Goal: Task Accomplishment & Management: Complete application form

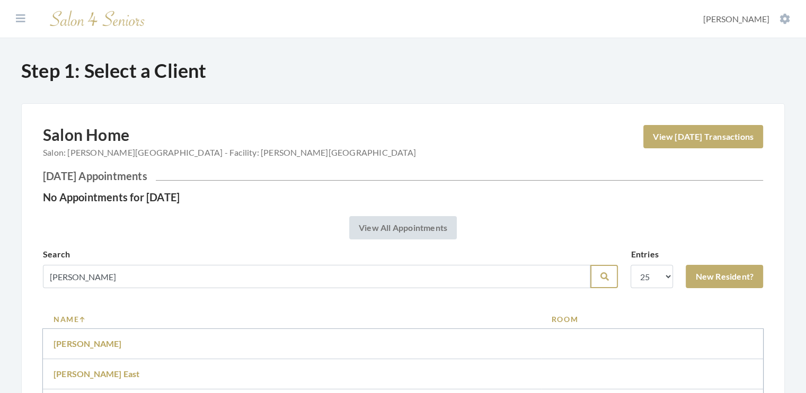
type input "[PERSON_NAME]"
click at [603, 280] on icon "submit" at bounding box center [604, 276] width 8 height 8
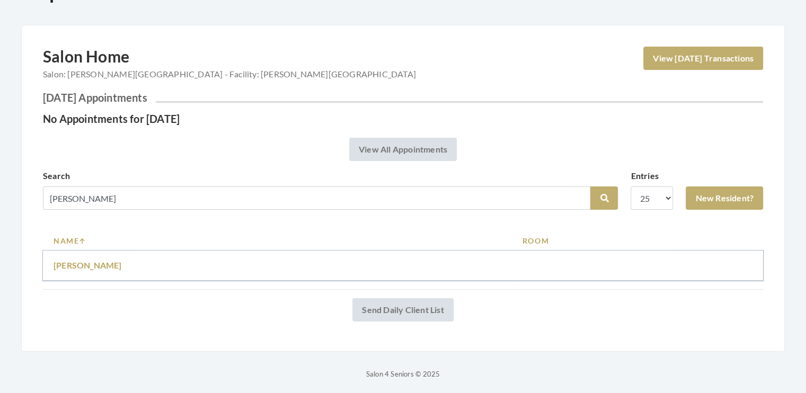
scroll to position [81, 0]
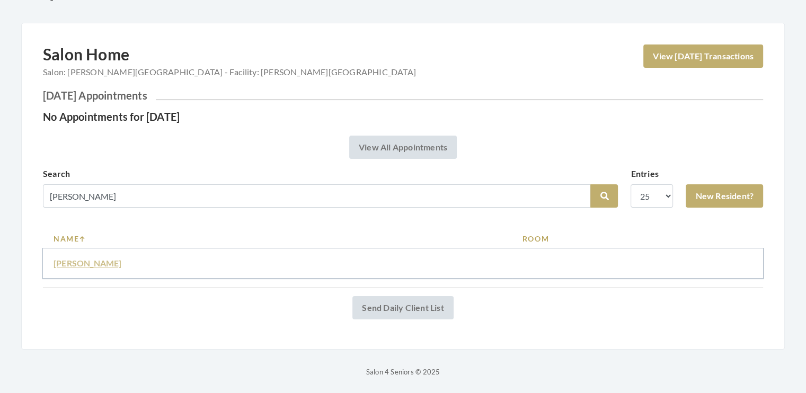
click at [82, 262] on link "[PERSON_NAME]" at bounding box center [88, 263] width 68 height 10
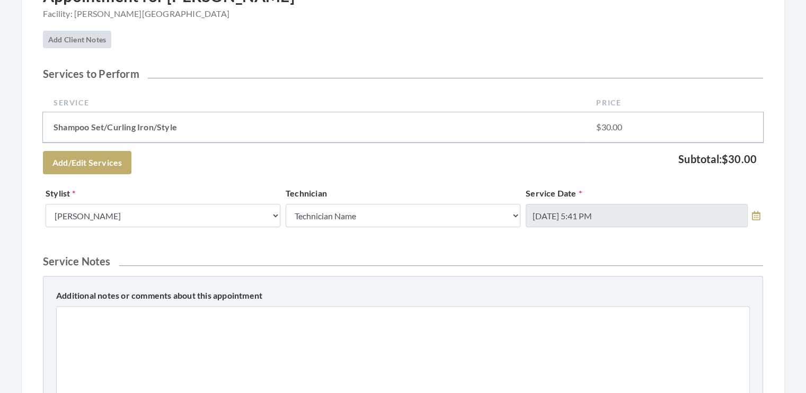
scroll to position [206, 0]
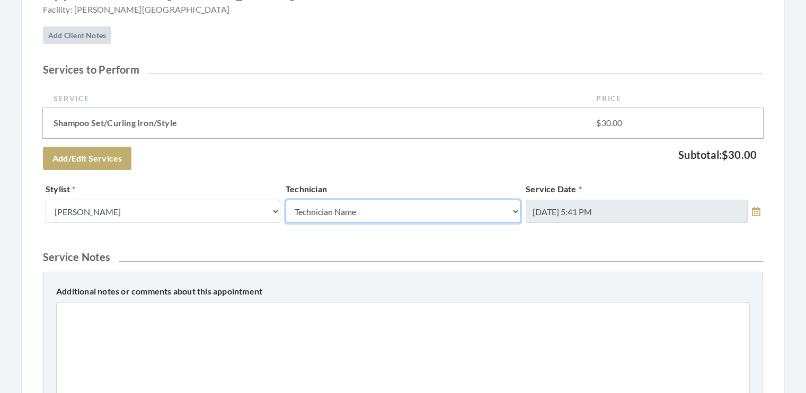
click at [513, 211] on select "Technician Name Kinetic Tech Kimberly Williford" at bounding box center [403, 211] width 235 height 23
select select "62"
click at [286, 200] on select "Technician Name Kinetic Tech [PERSON_NAME]" at bounding box center [403, 211] width 235 height 23
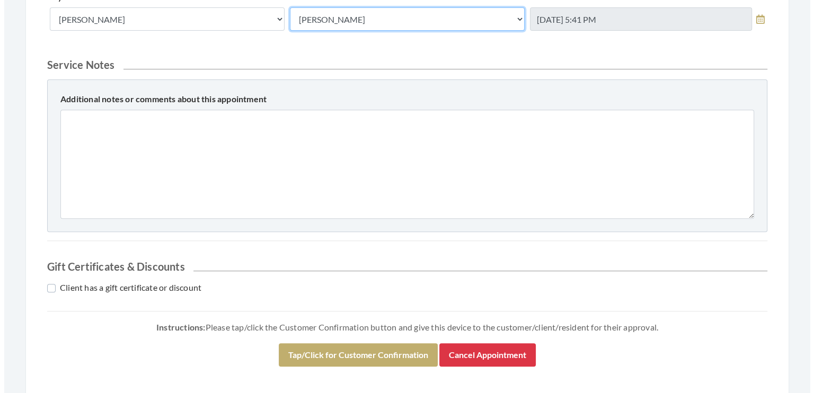
scroll to position [434, 0]
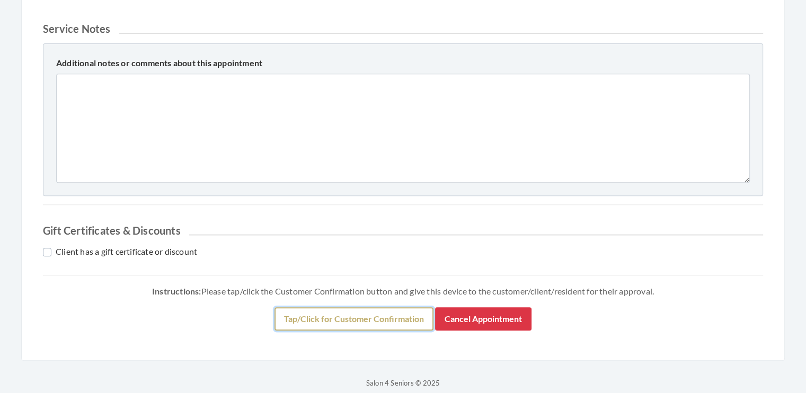
click at [369, 322] on button "Tap/Click for Customer Confirmation" at bounding box center [353, 318] width 159 height 23
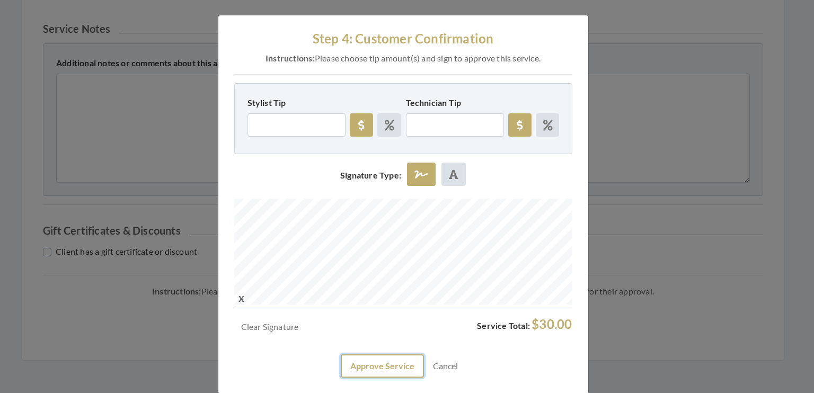
click at [388, 361] on button "Approve Service" at bounding box center [382, 365] width 83 height 23
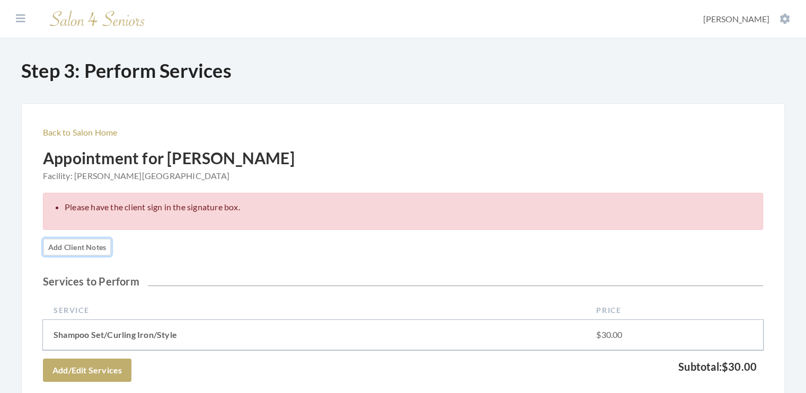
click at [69, 247] on link "Add Client Notes" at bounding box center [77, 246] width 68 height 17
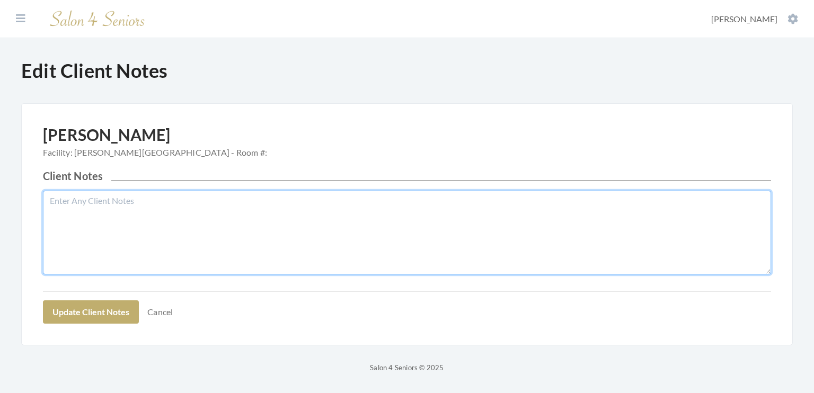
click at [61, 222] on textarea "Client Notes" at bounding box center [407, 233] width 728 height 84
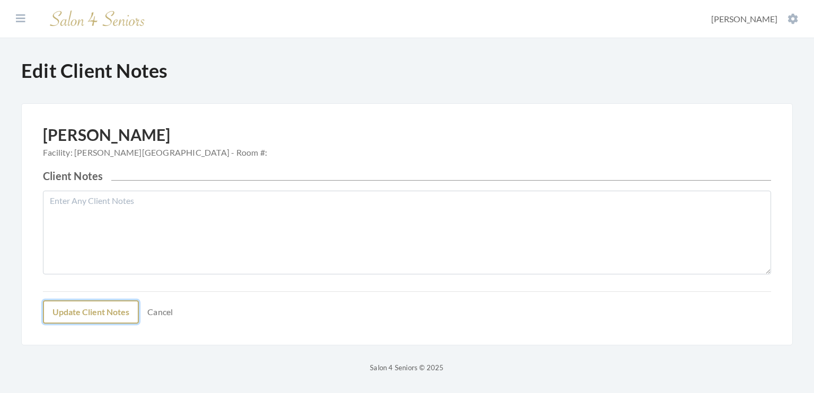
click at [74, 312] on button "Update Client Notes" at bounding box center [91, 311] width 96 height 23
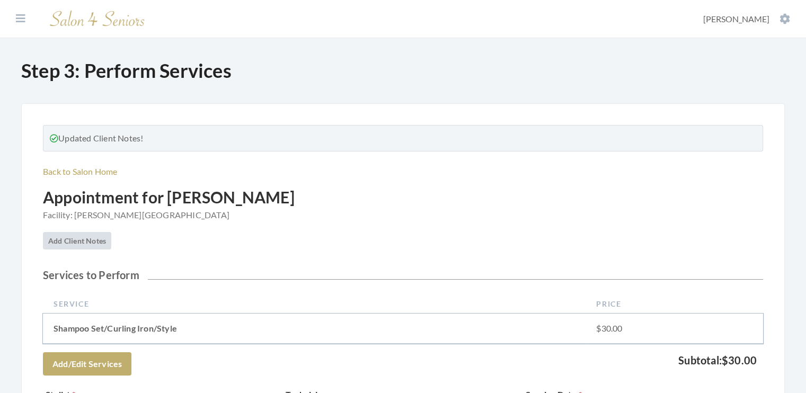
click at [221, 334] on td "Shampoo Set/Curling Iron/Style" at bounding box center [314, 329] width 542 height 30
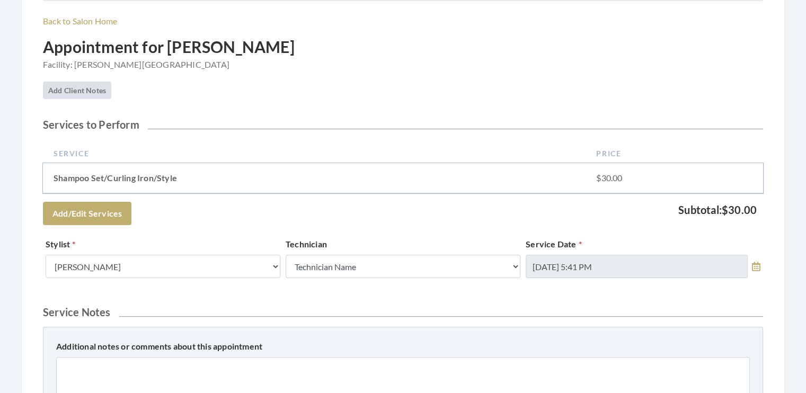
scroll to position [158, 0]
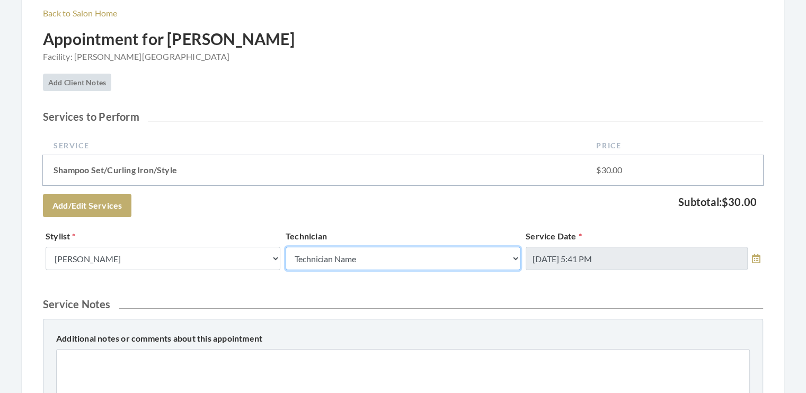
click at [516, 255] on select "Technician Name Kinetic Tech Kimberly Williford" at bounding box center [403, 258] width 235 height 23
click at [515, 258] on select "Technician Name Kinetic Tech Kimberly Williford" at bounding box center [403, 258] width 235 height 23
select select "62"
click at [286, 247] on select "Technician Name Kinetic Tech Kimberly Williford" at bounding box center [403, 258] width 235 height 23
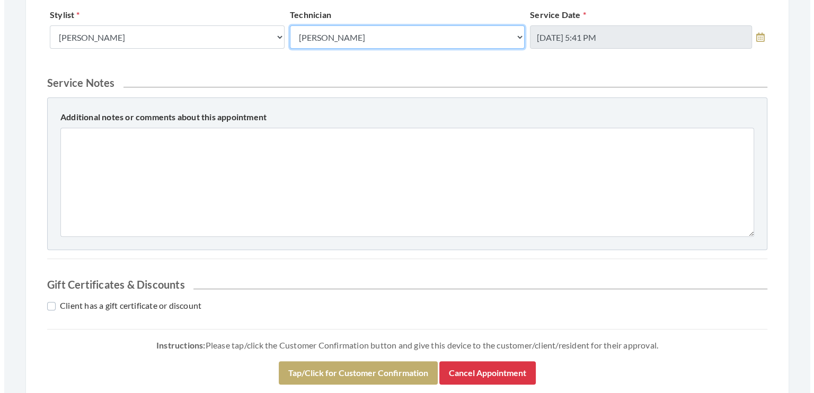
scroll to position [387, 0]
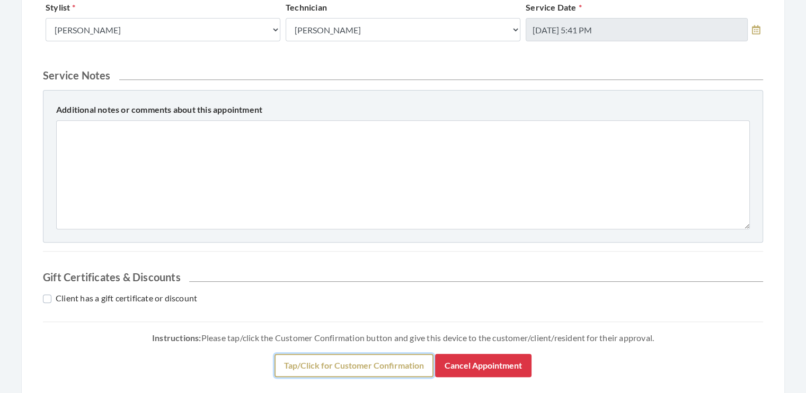
click at [345, 369] on button "Tap/Click for Customer Confirmation" at bounding box center [353, 365] width 159 height 23
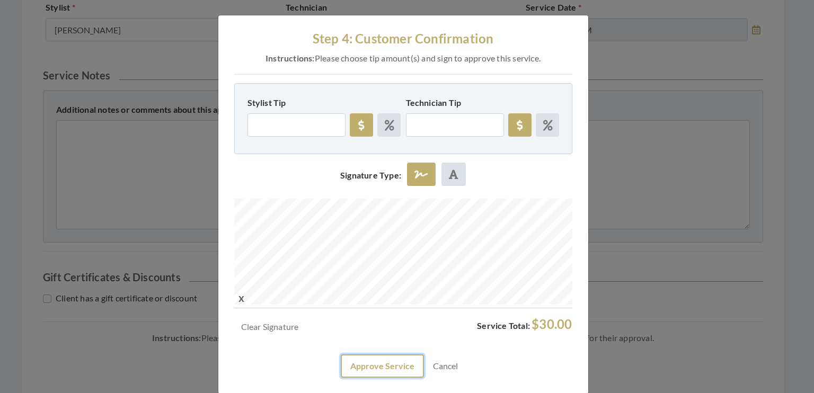
click at [378, 363] on button "Approve Service" at bounding box center [382, 365] width 83 height 23
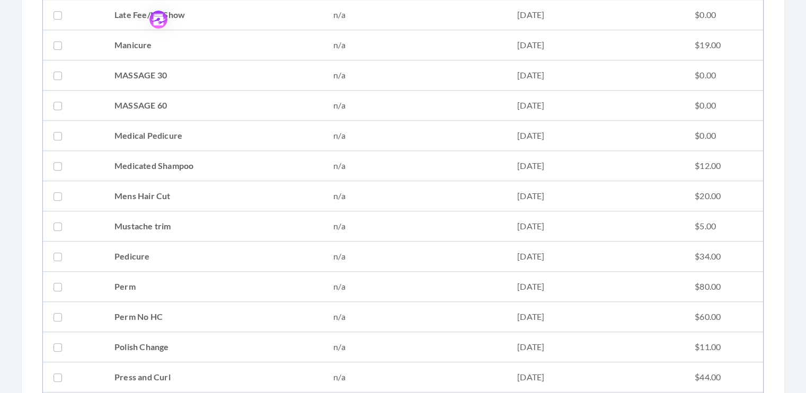
scroll to position [854, 0]
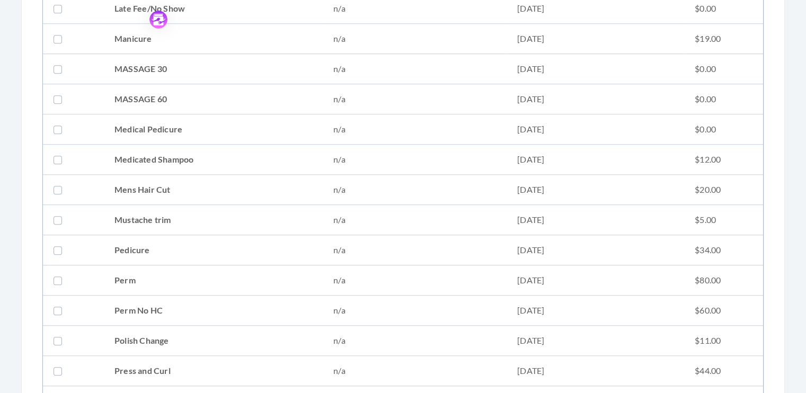
click at [57, 274] on label at bounding box center [60, 280] width 13 height 13
checkbox input "true"
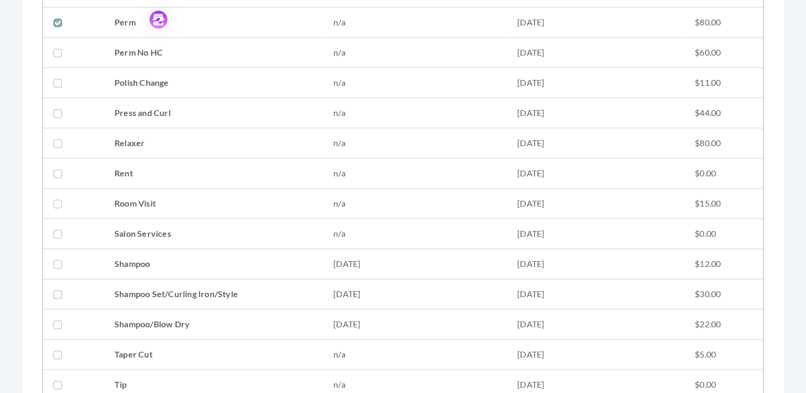
scroll to position [1127, 0]
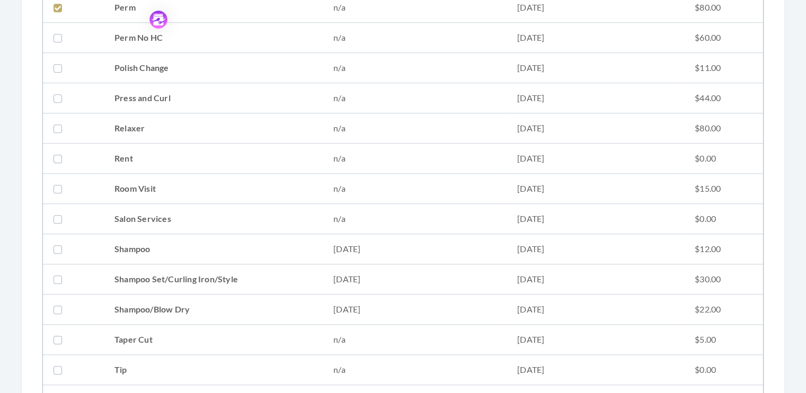
click at [56, 278] on label at bounding box center [60, 279] width 13 height 13
checkbox input "true"
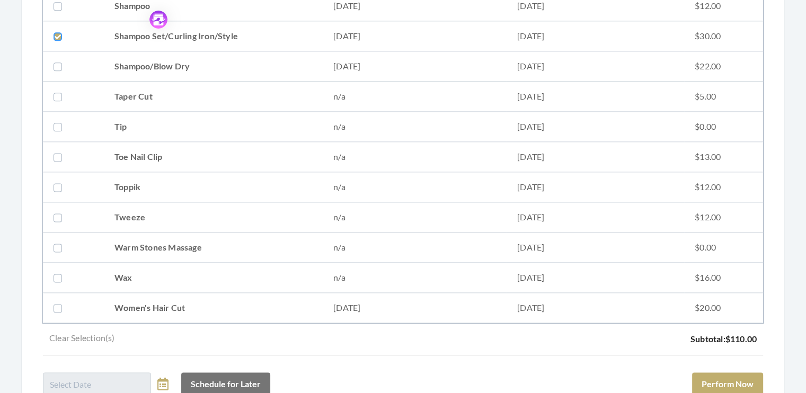
scroll to position [1373, 0]
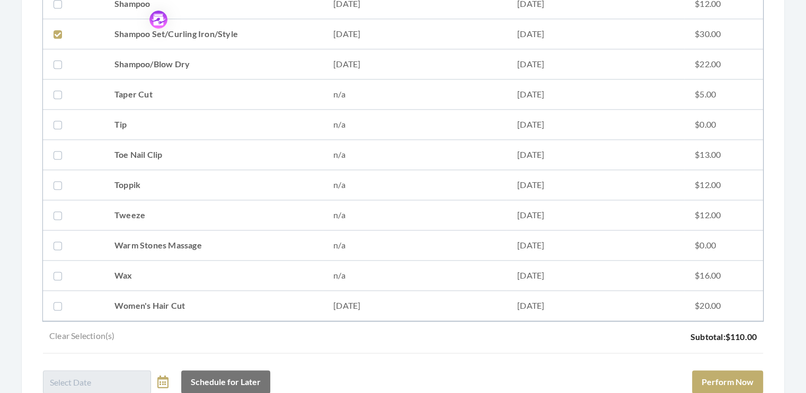
click at [56, 301] on label at bounding box center [60, 305] width 13 height 13
checkbox input "false"
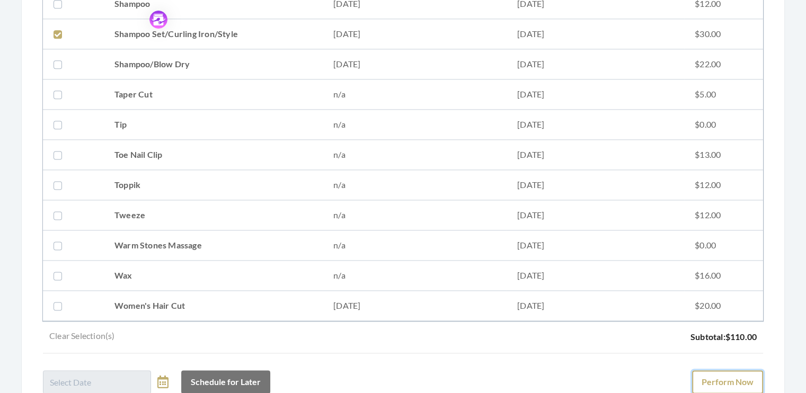
click at [734, 373] on button "Perform Now" at bounding box center [727, 381] width 71 height 23
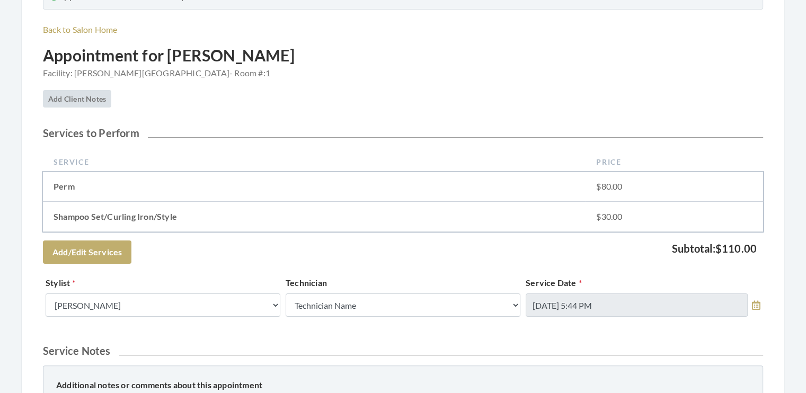
scroll to position [144, 0]
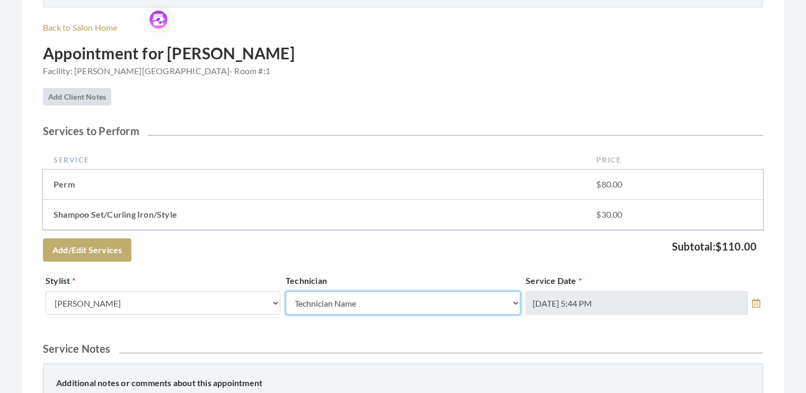
click at [515, 301] on select "Technician Name Kinetic Tech [PERSON_NAME]" at bounding box center [403, 302] width 235 height 23
select select "62"
click at [286, 291] on select "Technician Name Kinetic Tech [PERSON_NAME]" at bounding box center [403, 302] width 235 height 23
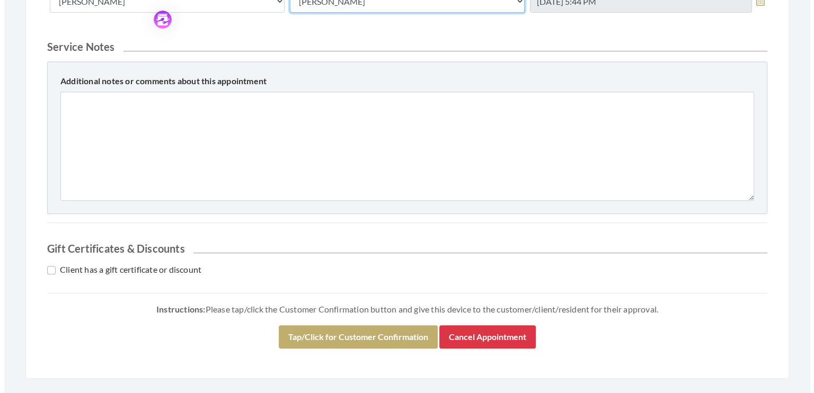
scroll to position [447, 0]
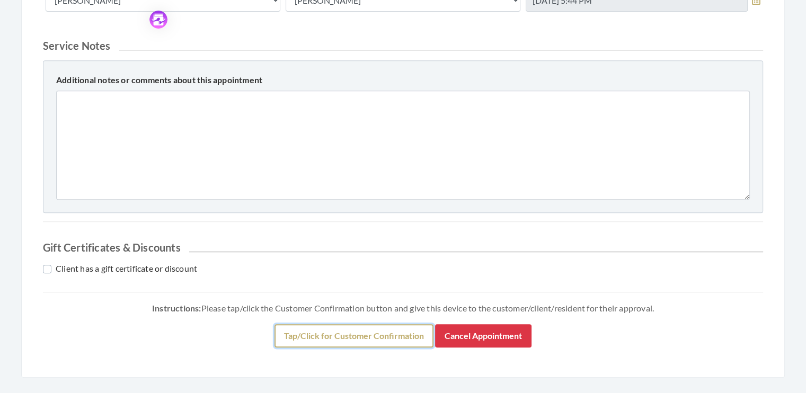
click at [369, 341] on button "Tap/Click for Customer Confirmation" at bounding box center [353, 335] width 159 height 23
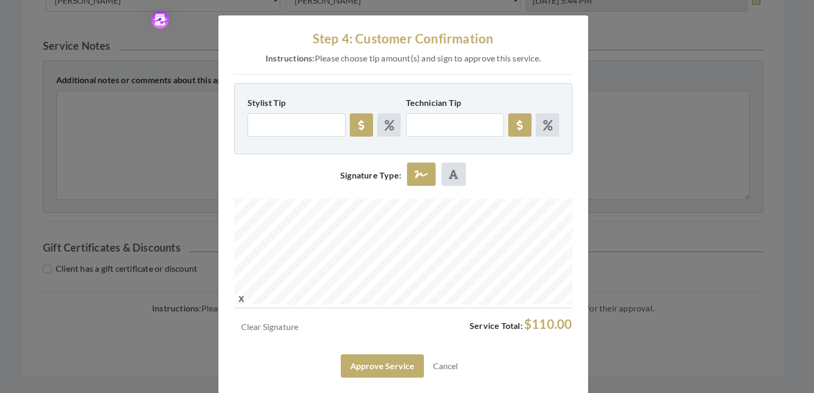
click at [394, 301] on div at bounding box center [403, 254] width 338 height 110
click at [364, 373] on button "Approve Service" at bounding box center [382, 365] width 83 height 23
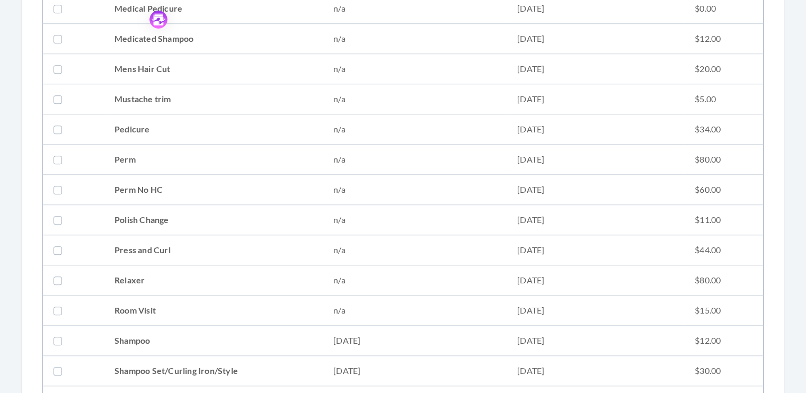
scroll to position [990, 0]
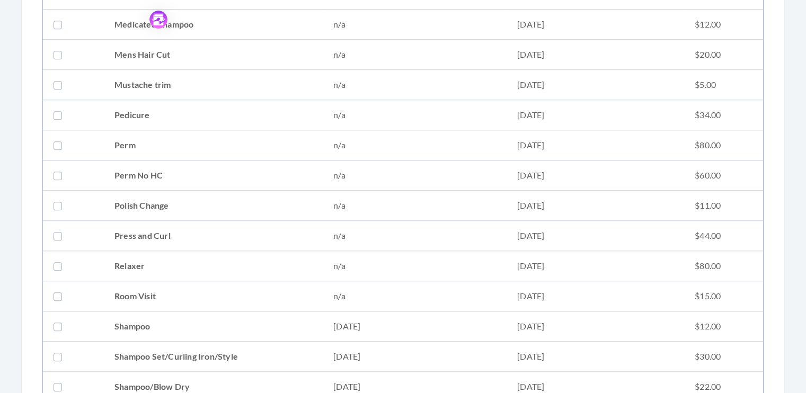
click at [54, 382] on label at bounding box center [60, 386] width 13 height 13
checkbox input "true"
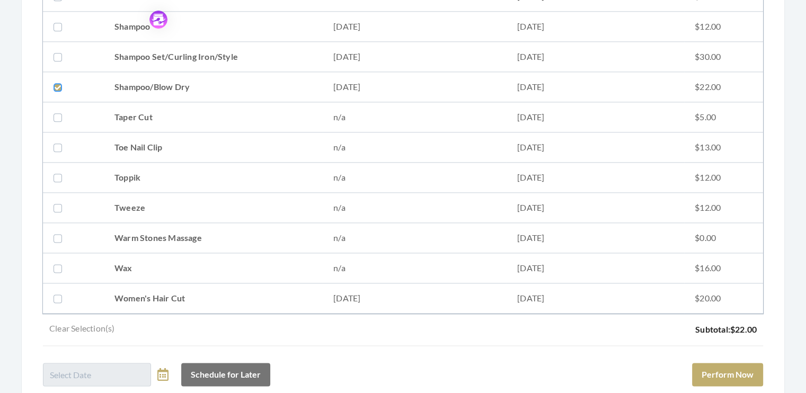
scroll to position [1316, 0]
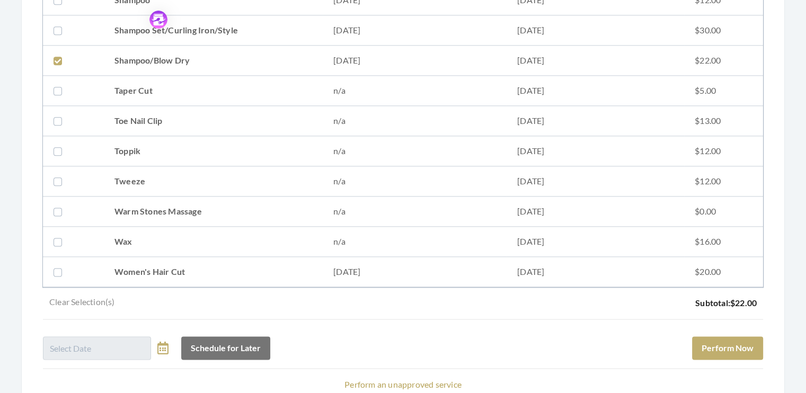
click at [57, 268] on label at bounding box center [60, 271] width 13 height 13
checkbox input "true"
click at [733, 341] on button "Perform Now" at bounding box center [727, 347] width 71 height 23
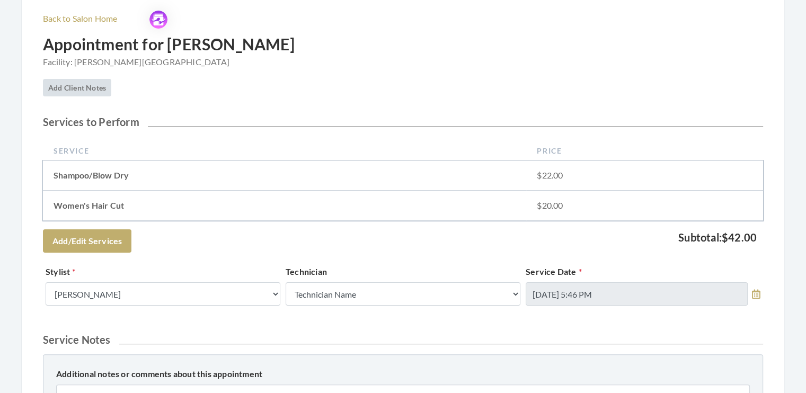
scroll to position [156, 0]
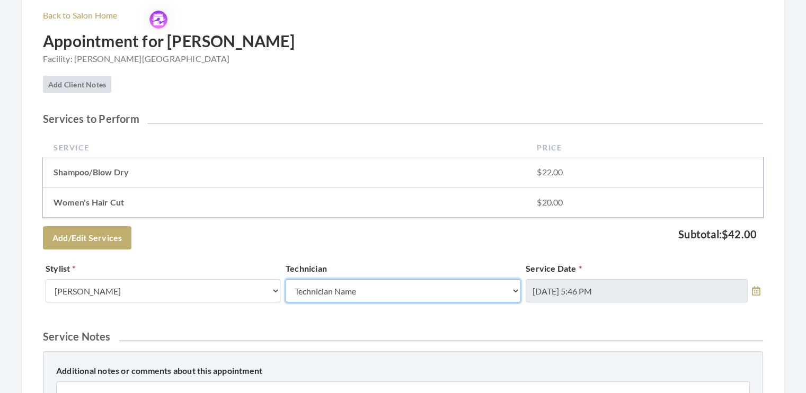
click at [513, 290] on select "Technician Name Kinetic Tech [PERSON_NAME]" at bounding box center [403, 290] width 235 height 23
select select "62"
click at [286, 279] on select "Technician Name Kinetic Tech [PERSON_NAME]" at bounding box center [403, 290] width 235 height 23
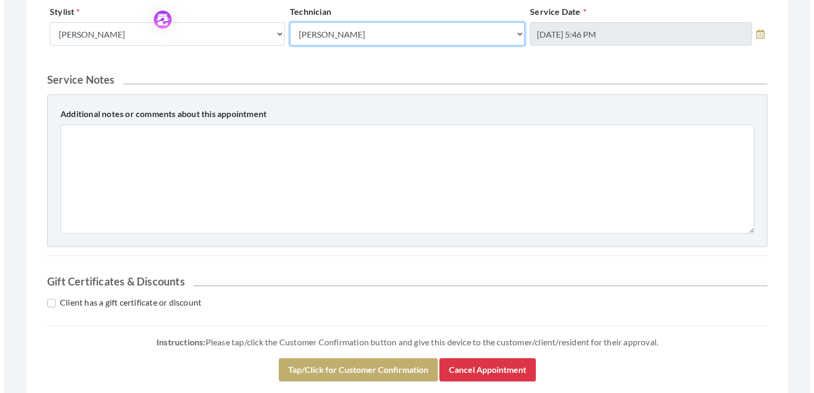
scroll to position [474, 0]
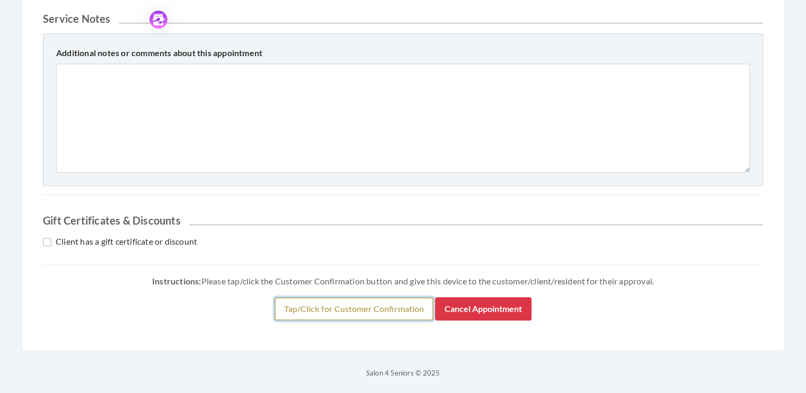
click at [343, 307] on button "Tap/Click for Customer Confirmation" at bounding box center [353, 308] width 159 height 23
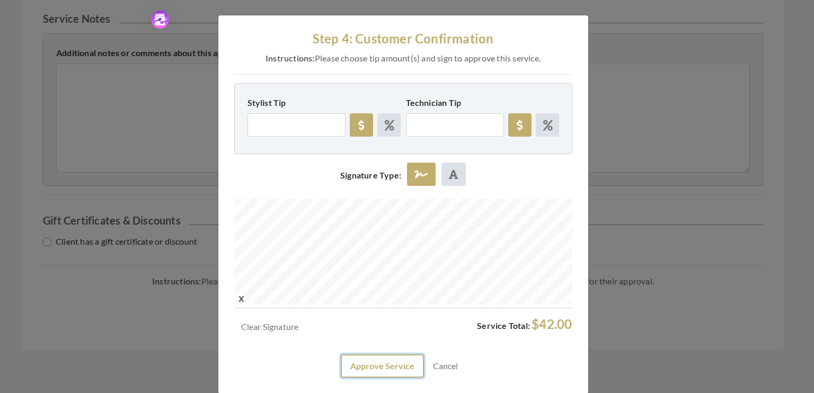
click at [370, 373] on button "Approve Service" at bounding box center [382, 365] width 83 height 23
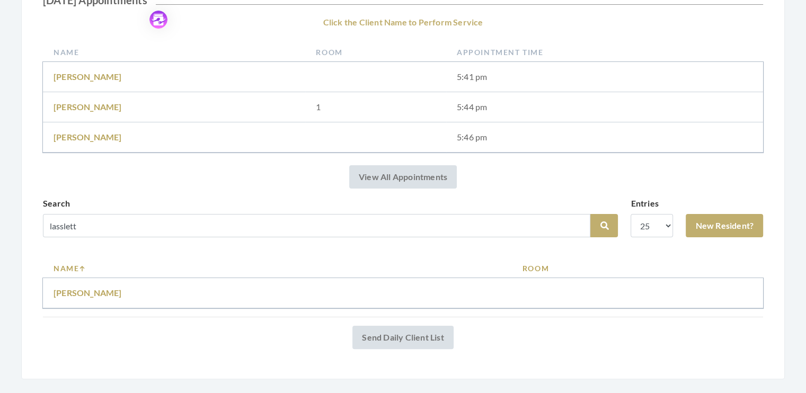
scroll to position [178, 0]
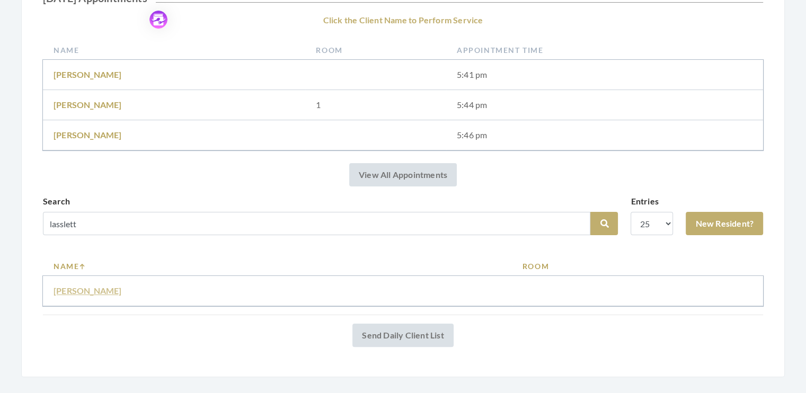
click at [68, 291] on link "Patricia Lasslett" at bounding box center [88, 291] width 68 height 10
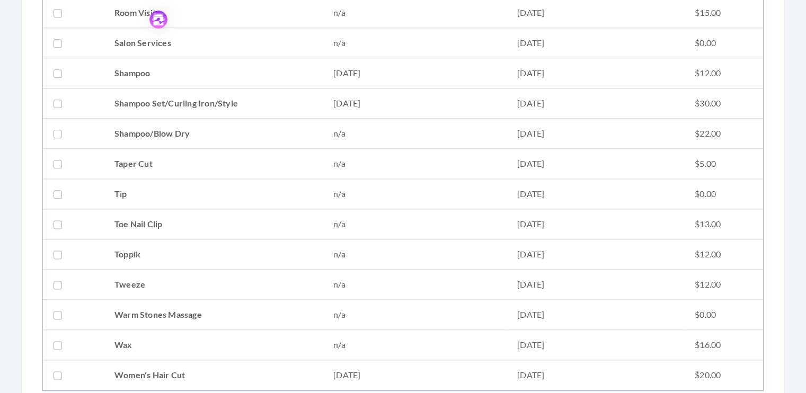
scroll to position [1324, 0]
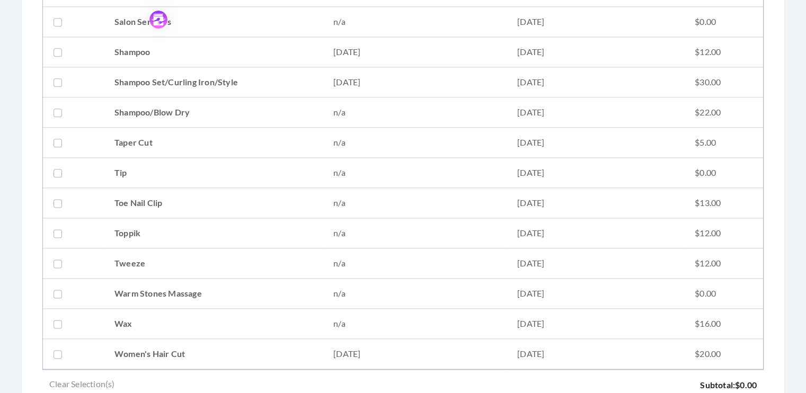
click at [57, 349] on label at bounding box center [60, 354] width 13 height 13
checkbox input "true"
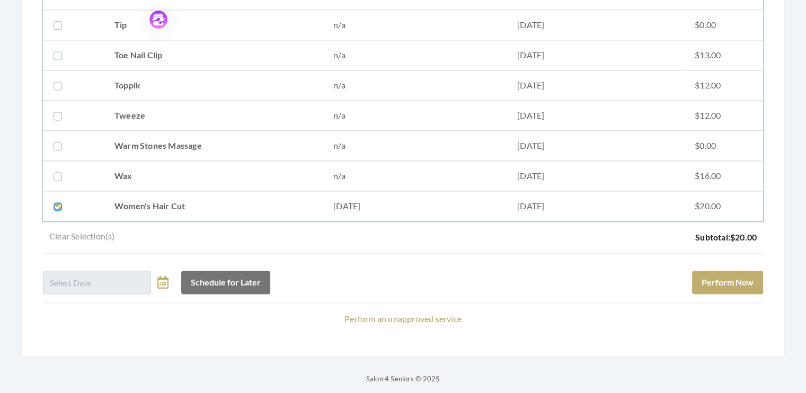
scroll to position [1474, 0]
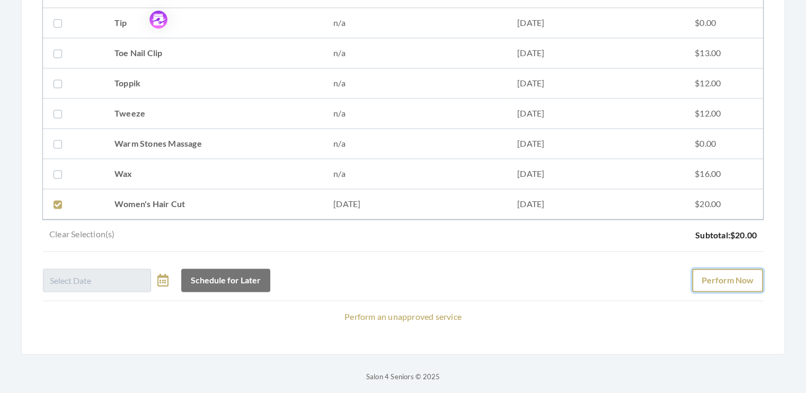
click at [737, 269] on button "Perform Now" at bounding box center [727, 280] width 71 height 23
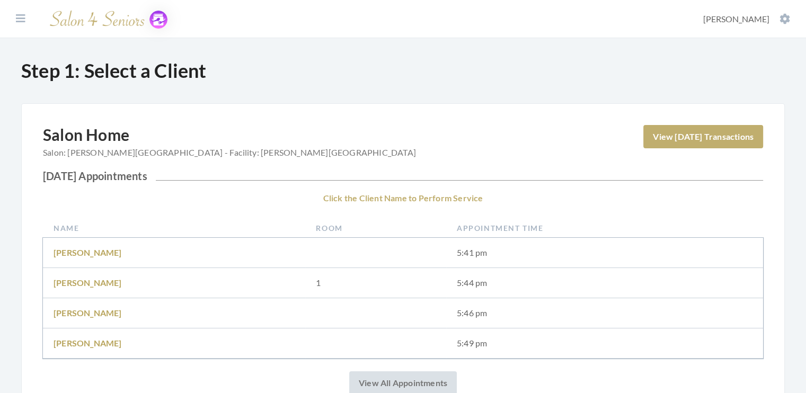
drag, startPoint x: 805, startPoint y: 109, endPoint x: 813, endPoint y: 106, distance: 8.2
click at [805, 106] on html "Facilities Donella Carter My Transactions Account Log Out Step 1: Select a Clie…" at bounding box center [403, 315] width 806 height 630
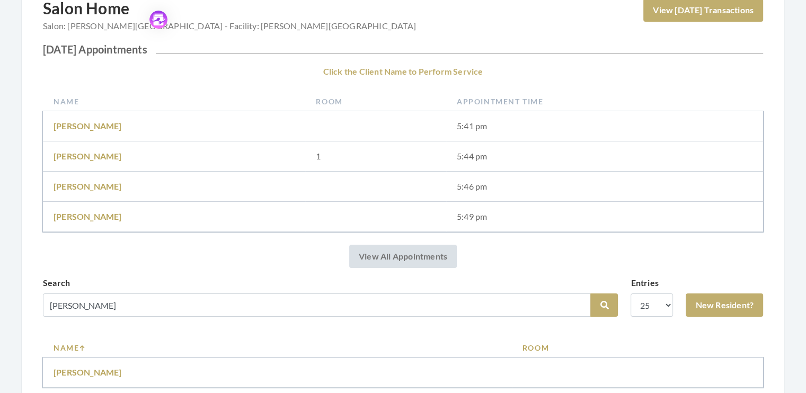
scroll to position [132, 0]
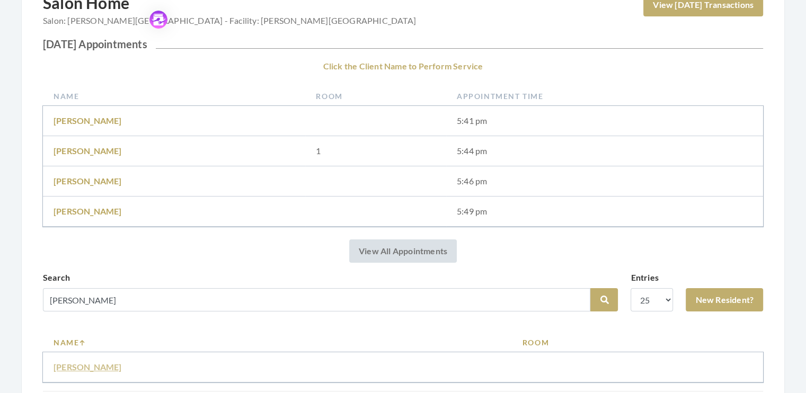
click at [85, 366] on link "[PERSON_NAME]" at bounding box center [88, 367] width 68 height 10
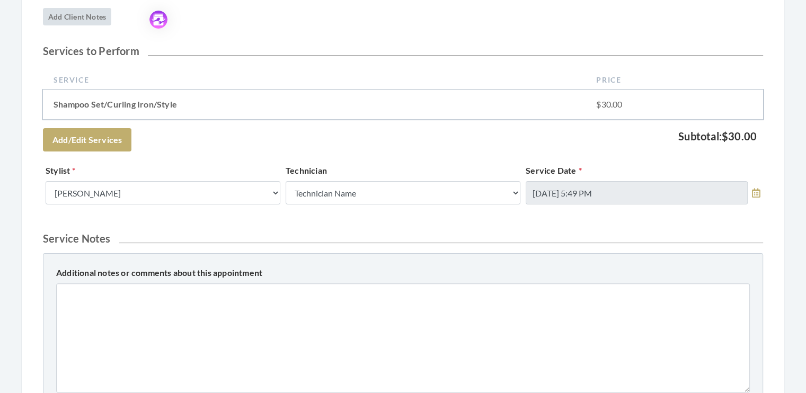
scroll to position [227, 0]
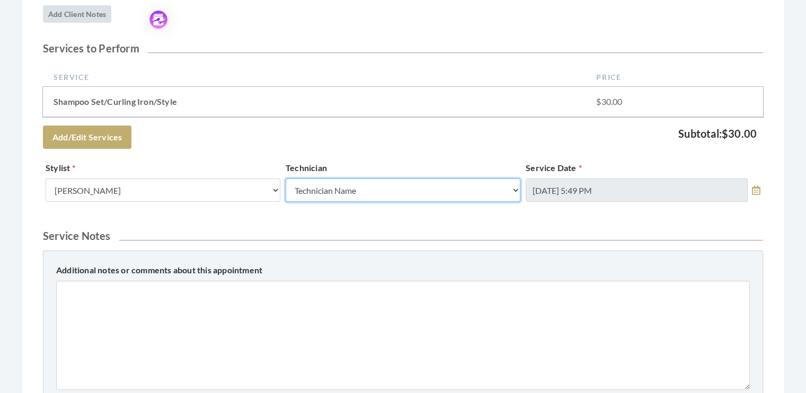
click at [515, 191] on select "Technician Name Kinetic Tech Kimberly Williford" at bounding box center [403, 190] width 235 height 23
select select "62"
click at [286, 179] on select "Technician Name Kinetic Tech Kimberly Williford" at bounding box center [403, 190] width 235 height 23
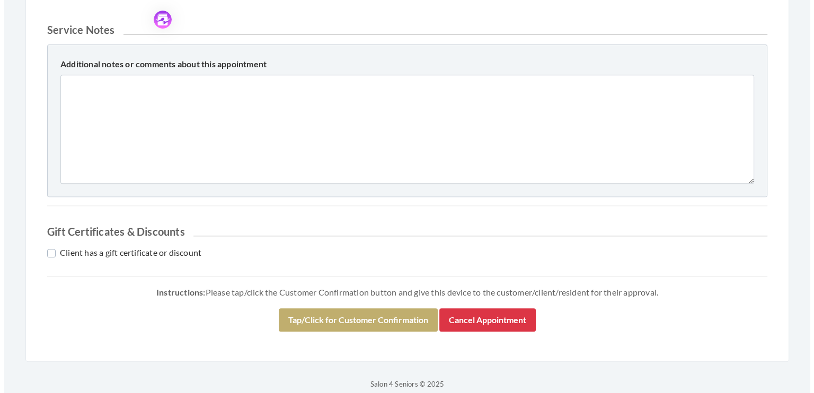
scroll to position [441, 0]
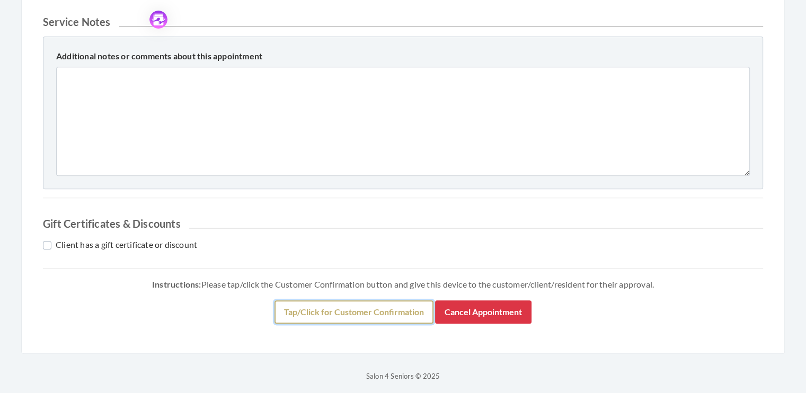
click at [337, 312] on button "Tap/Click for Customer Confirmation" at bounding box center [353, 311] width 159 height 23
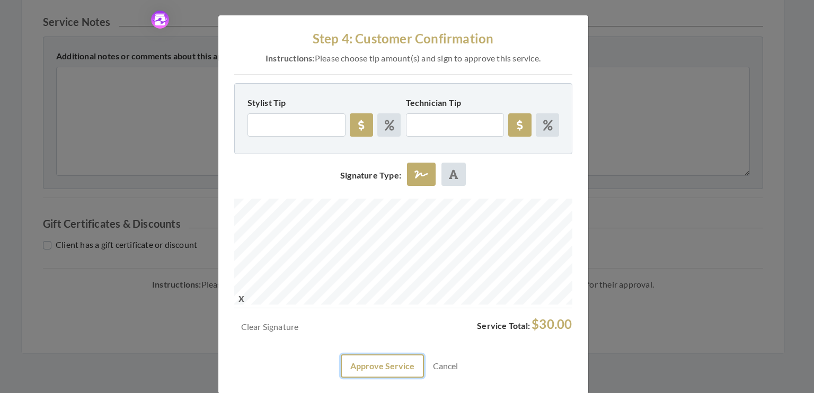
click at [370, 358] on button "Approve Service" at bounding box center [382, 365] width 83 height 23
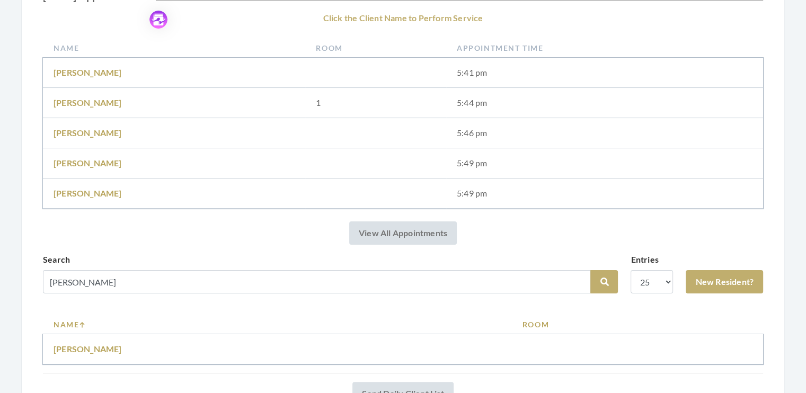
scroll to position [183, 0]
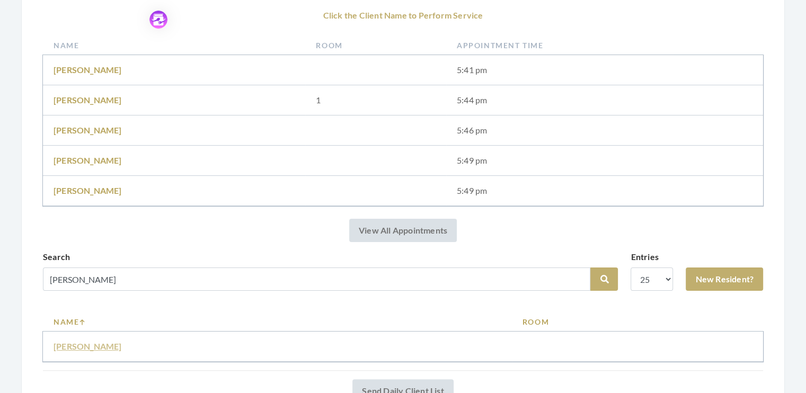
click at [92, 344] on link "Francis Collier" at bounding box center [88, 346] width 68 height 10
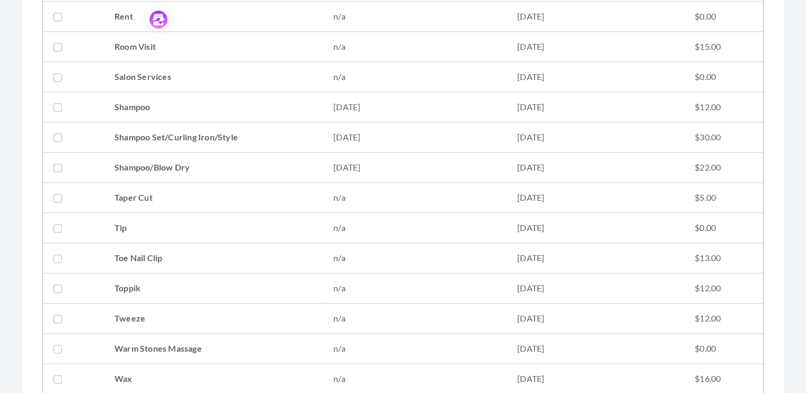
scroll to position [1388, 0]
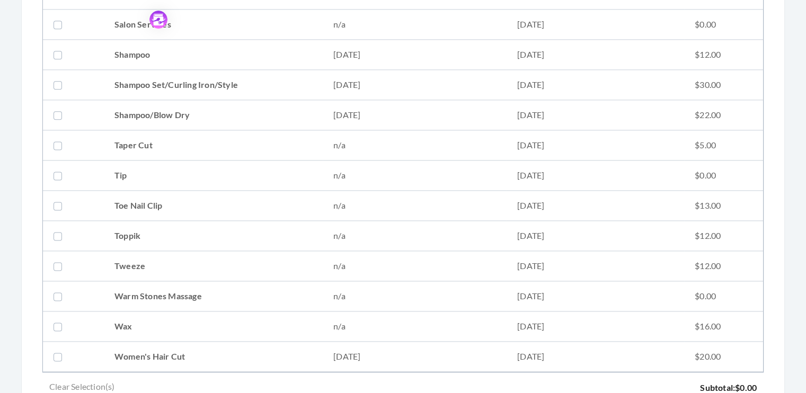
click at [59, 114] on label at bounding box center [60, 115] width 13 height 13
checkbox input "true"
click at [58, 350] on label at bounding box center [60, 356] width 13 height 13
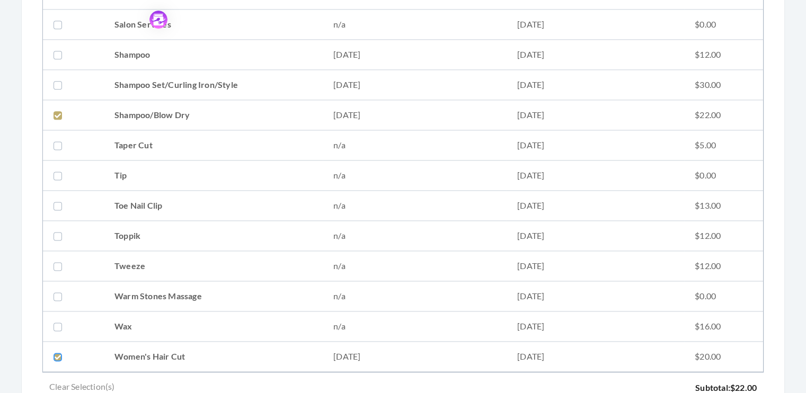
checkbox input "true"
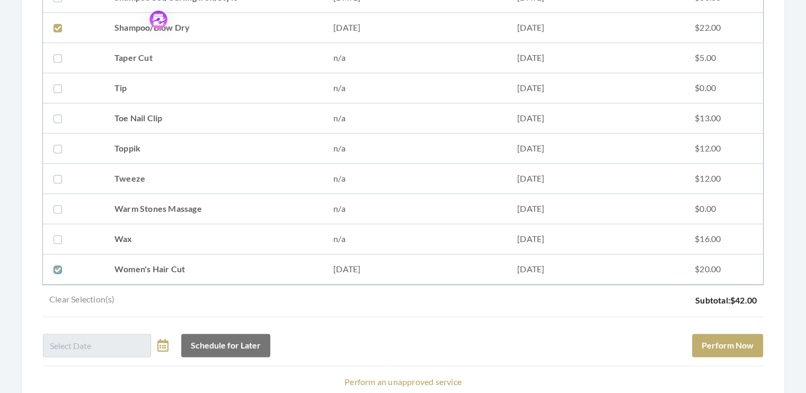
scroll to position [1540, 0]
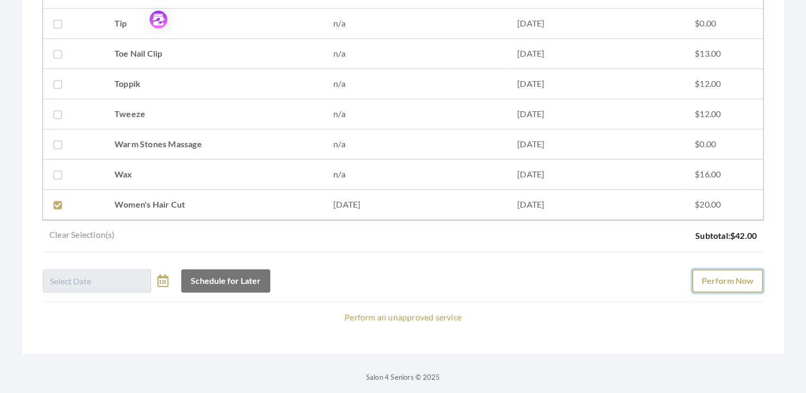
click at [725, 278] on button "Perform Now" at bounding box center [727, 280] width 71 height 23
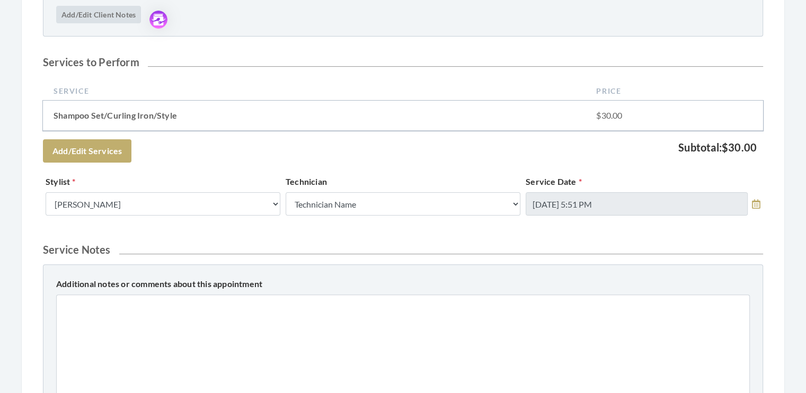
scroll to position [291, 0]
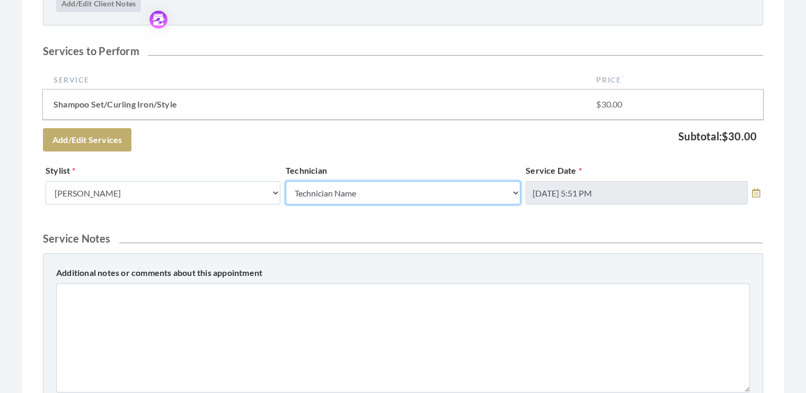
click at [516, 194] on select "Technician Name Kinetic Tech [PERSON_NAME]" at bounding box center [403, 192] width 235 height 23
select select "62"
click at [286, 181] on select "Technician Name Kinetic Tech Kimberly Williford" at bounding box center [403, 192] width 235 height 23
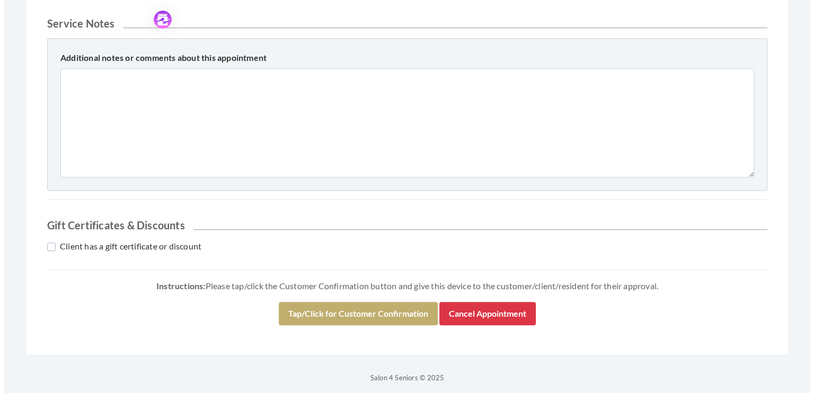
scroll to position [511, 0]
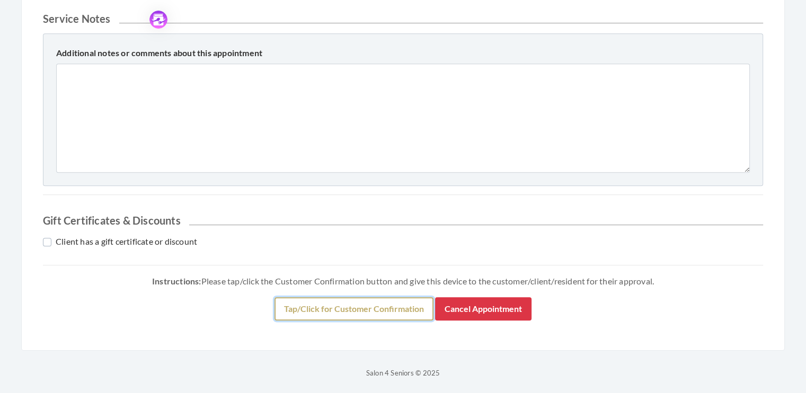
click at [358, 310] on button "Tap/Click for Customer Confirmation" at bounding box center [353, 308] width 159 height 23
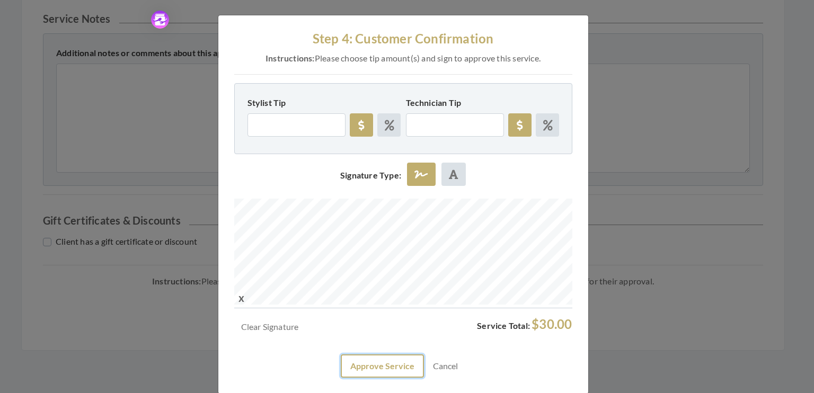
click at [378, 366] on button "Approve Service" at bounding box center [382, 365] width 83 height 23
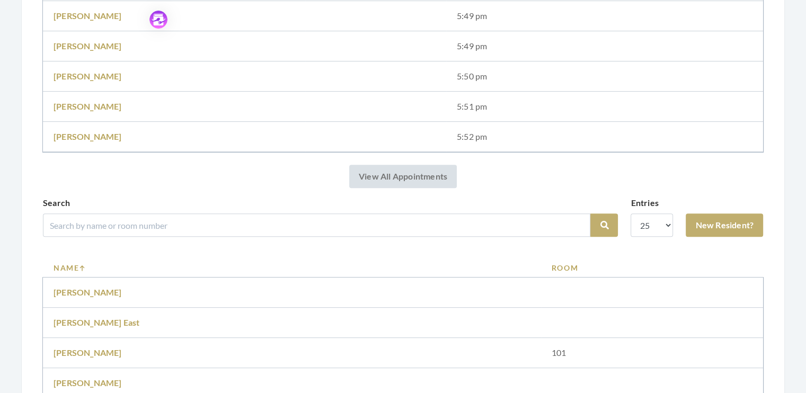
scroll to position [369, 0]
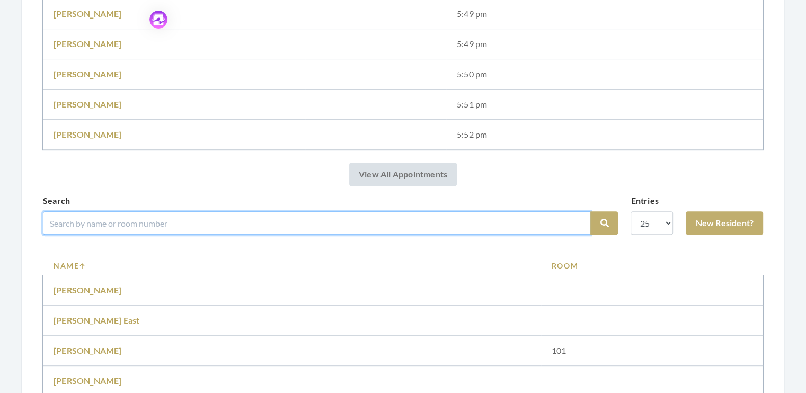
click at [91, 225] on input "search" at bounding box center [316, 222] width 547 height 23
type input "garland"
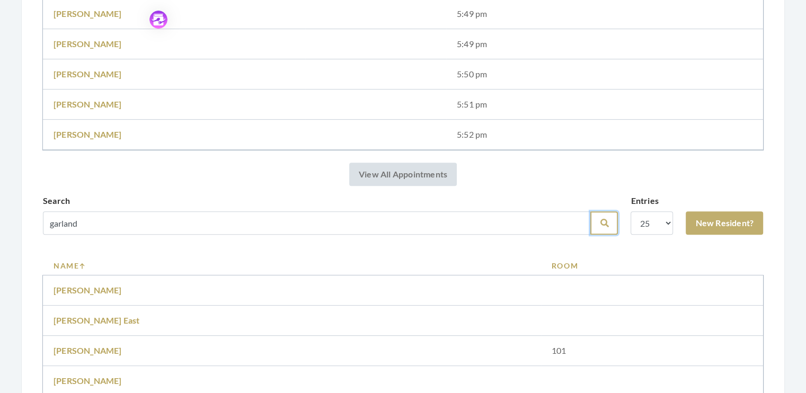
click at [603, 227] on button "Search" at bounding box center [604, 222] width 28 height 23
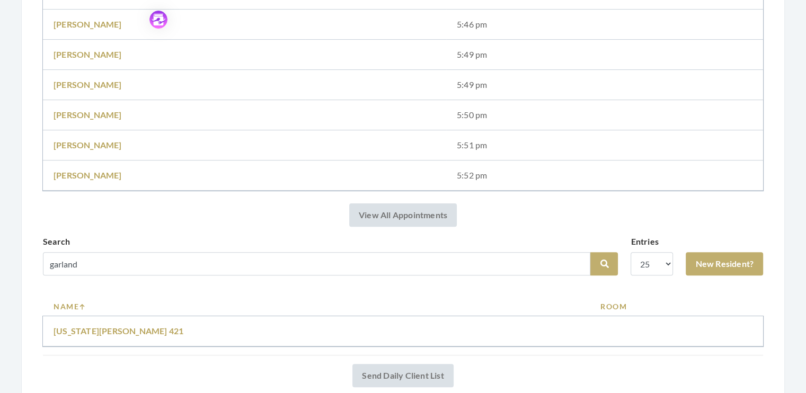
scroll to position [294, 0]
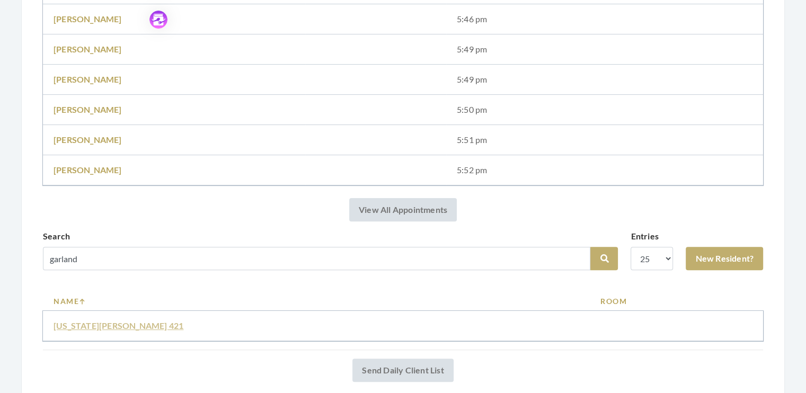
click at [93, 324] on link "[US_STATE][PERSON_NAME] 421" at bounding box center [119, 325] width 130 height 10
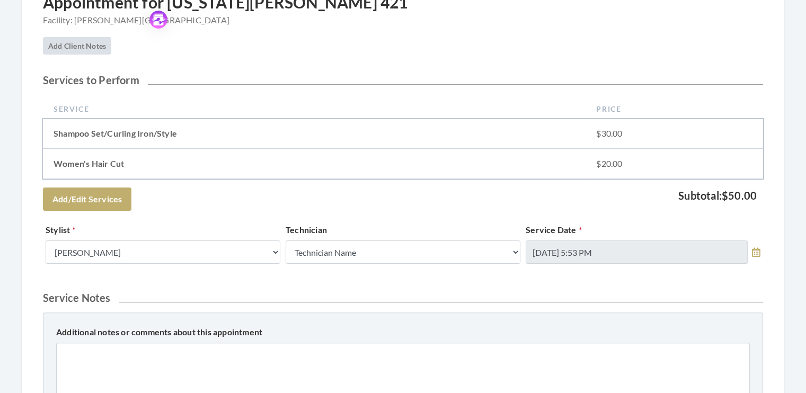
scroll to position [199, 0]
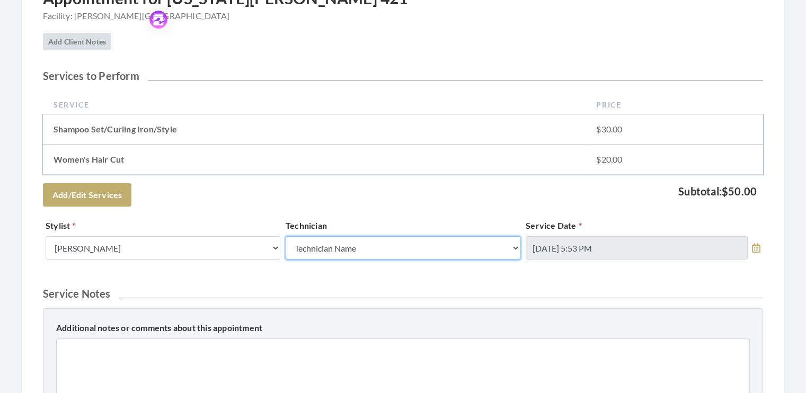
click at [515, 248] on select "Technician Name Kinetic Tech Kimberly Williford" at bounding box center [403, 247] width 235 height 23
select select "62"
click at [286, 236] on select "Technician Name Kinetic Tech Kimberly Williford" at bounding box center [403, 247] width 235 height 23
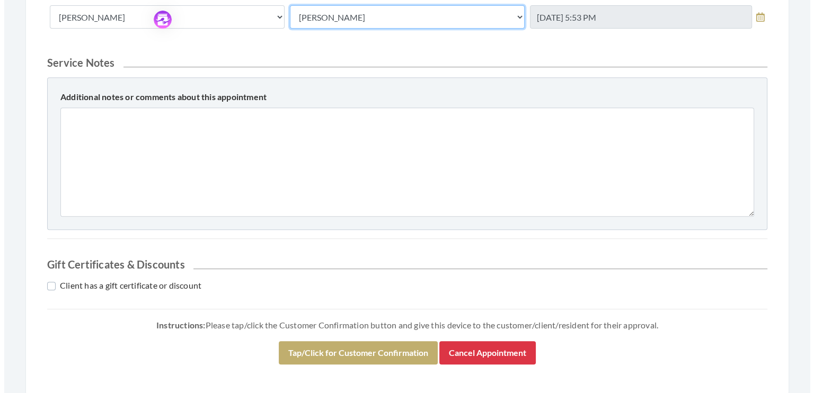
scroll to position [439, 0]
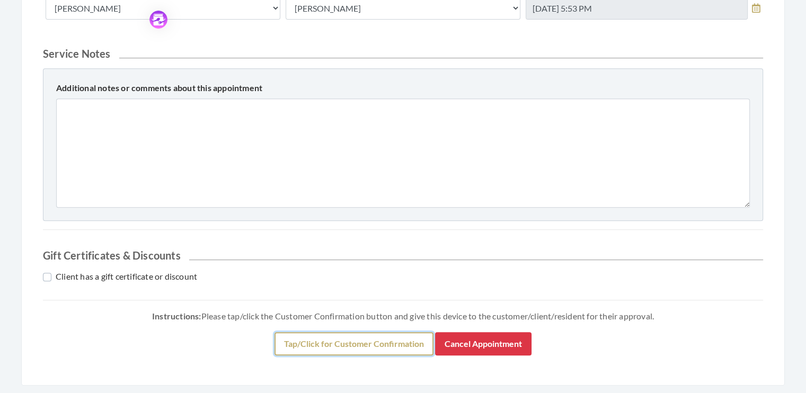
click at [352, 343] on button "Tap/Click for Customer Confirmation" at bounding box center [353, 343] width 159 height 23
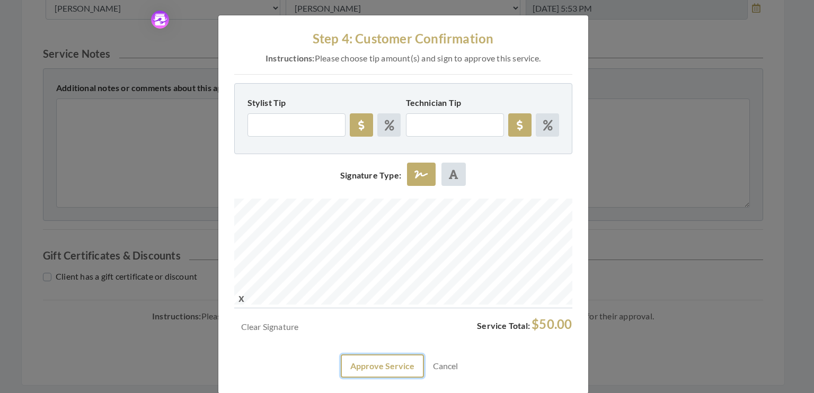
click at [372, 372] on button "Approve Service" at bounding box center [382, 365] width 83 height 23
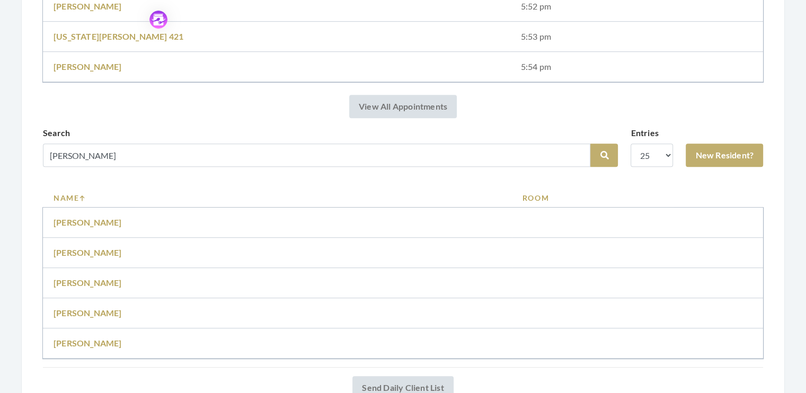
scroll to position [460, 0]
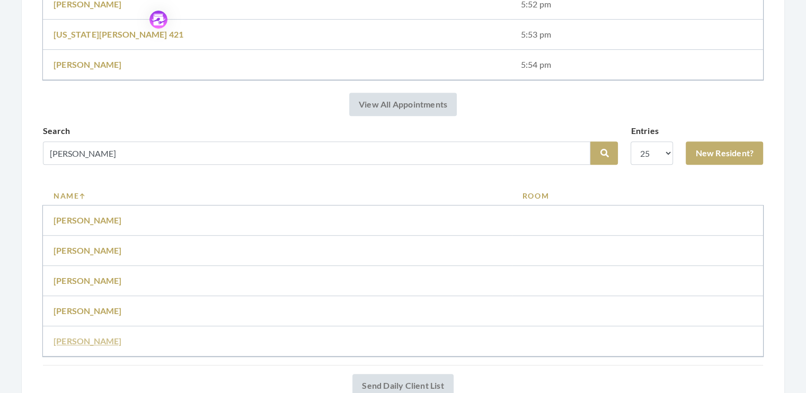
click at [78, 341] on link "[PERSON_NAME]" at bounding box center [88, 341] width 68 height 10
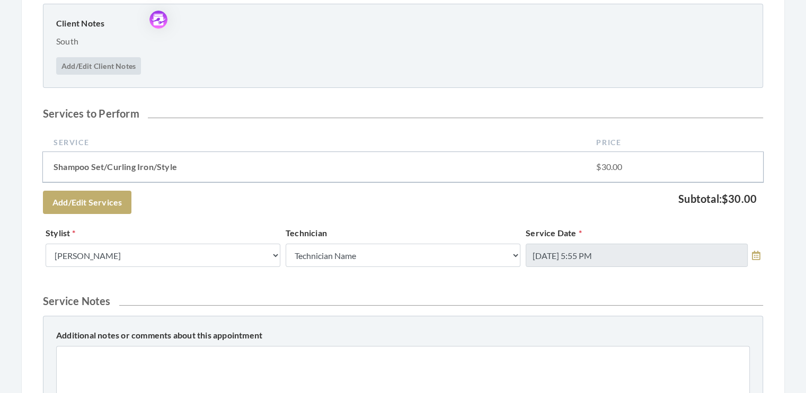
scroll to position [233, 0]
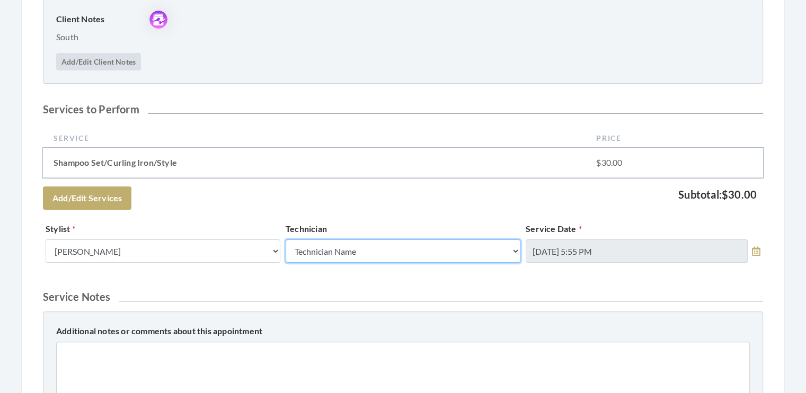
click at [515, 249] on select "Technician Name Kinetic Tech [PERSON_NAME]" at bounding box center [403, 250] width 235 height 23
select select "62"
click at [286, 239] on select "Technician Name Kinetic Tech Kimberly Williford" at bounding box center [403, 250] width 235 height 23
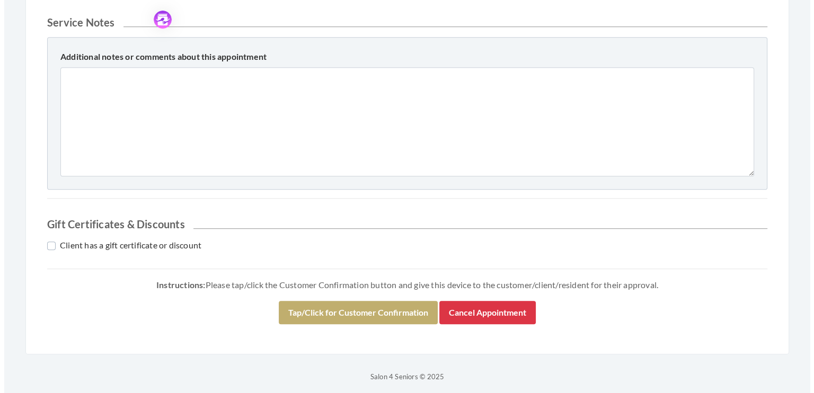
scroll to position [511, 0]
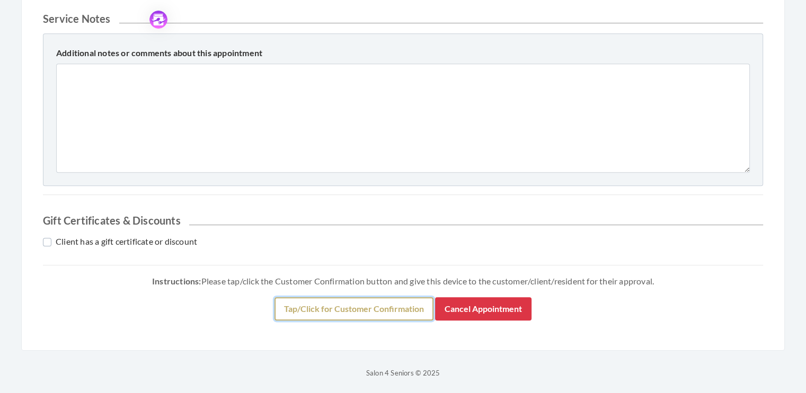
click at [363, 311] on button "Tap/Click for Customer Confirmation" at bounding box center [353, 308] width 159 height 23
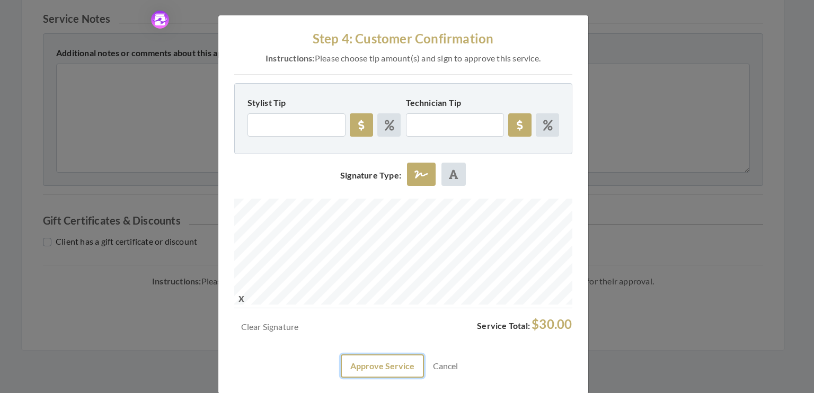
click at [369, 371] on button "Approve Service" at bounding box center [382, 365] width 83 height 23
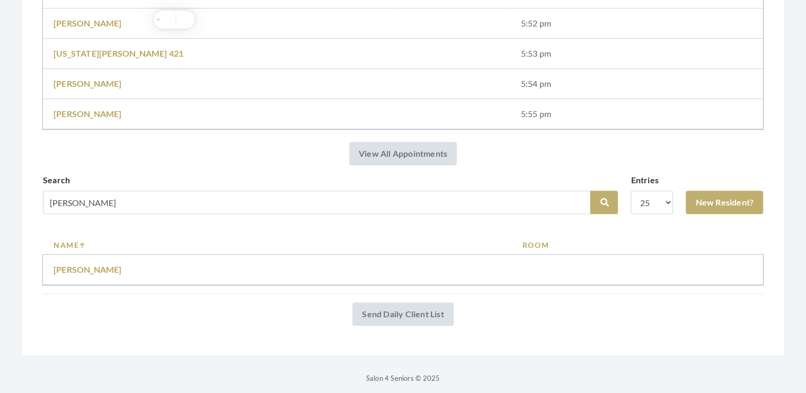
scroll to position [446, 0]
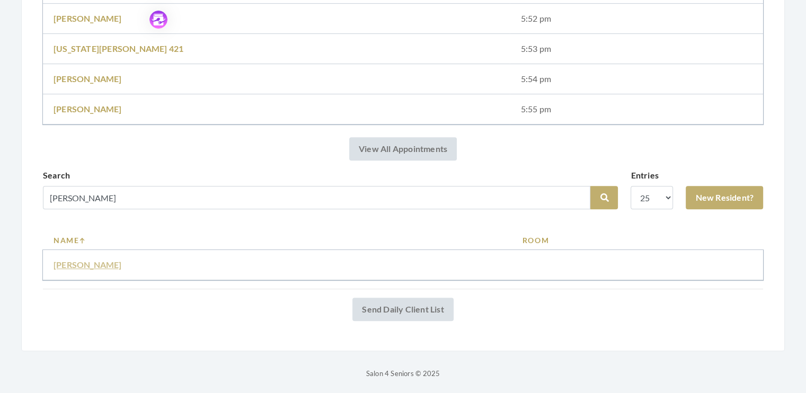
click at [92, 263] on link "[PERSON_NAME]" at bounding box center [88, 265] width 68 height 10
click at [92, 263] on link "Glenda Gordon" at bounding box center [88, 265] width 68 height 10
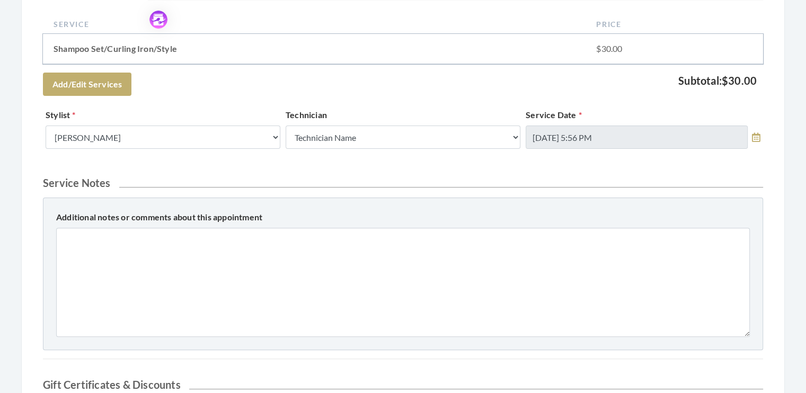
scroll to position [281, 0]
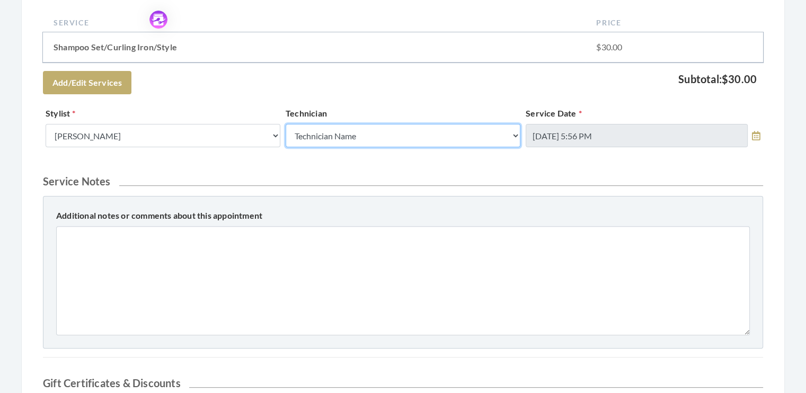
click at [516, 136] on select "Technician Name Kinetic Tech [PERSON_NAME]" at bounding box center [403, 135] width 235 height 23
click at [515, 136] on select "Technician Name Kinetic Tech [PERSON_NAME]" at bounding box center [403, 135] width 235 height 23
select select "62"
click at [286, 124] on select "Technician Name Kinetic Tech [PERSON_NAME]" at bounding box center [403, 135] width 235 height 23
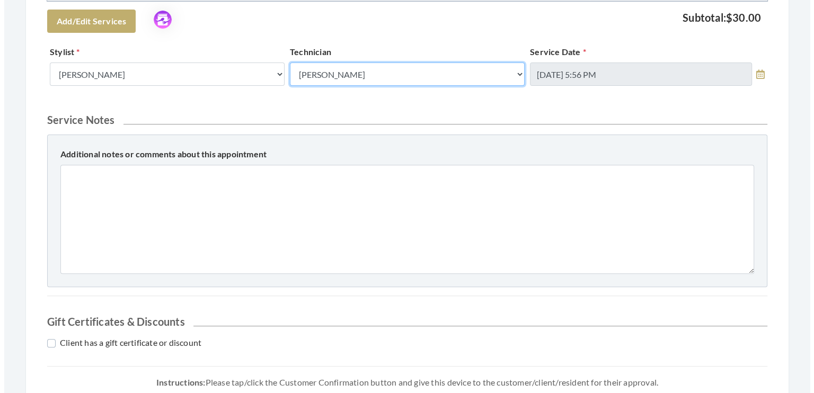
scroll to position [444, 0]
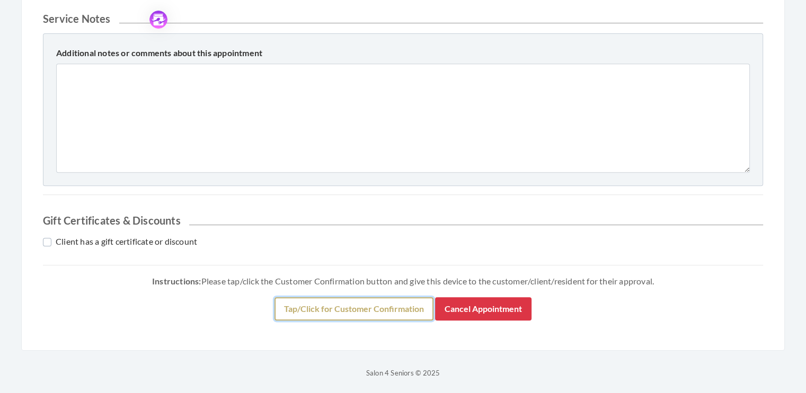
click at [368, 307] on button "Tap/Click for Customer Confirmation" at bounding box center [353, 308] width 159 height 23
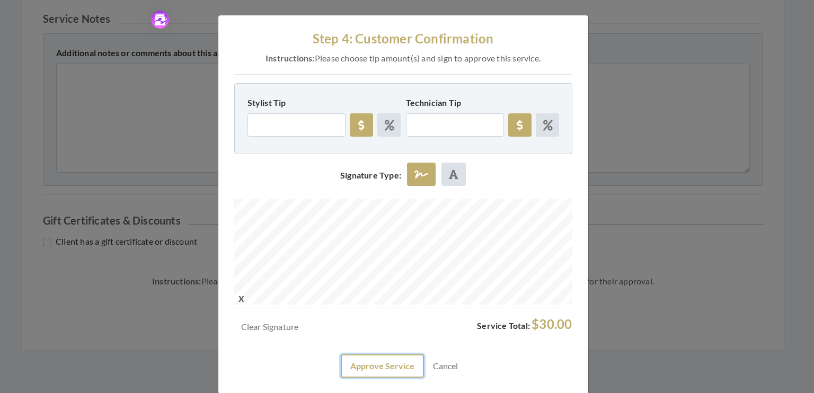
click at [375, 370] on button "Approve Service" at bounding box center [382, 365] width 83 height 23
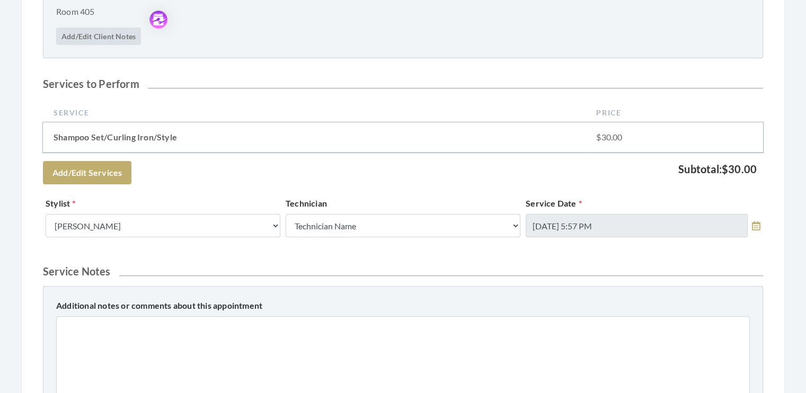
scroll to position [261, 0]
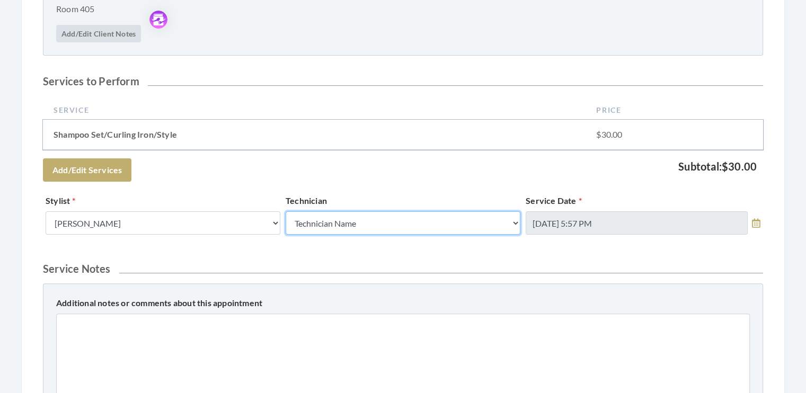
click at [514, 224] on select "Technician Name Kinetic Tech Kimberly Williford" at bounding box center [403, 222] width 235 height 23
select select "62"
click at [286, 211] on select "Technician Name Kinetic Tech Kimberly Williford" at bounding box center [403, 222] width 235 height 23
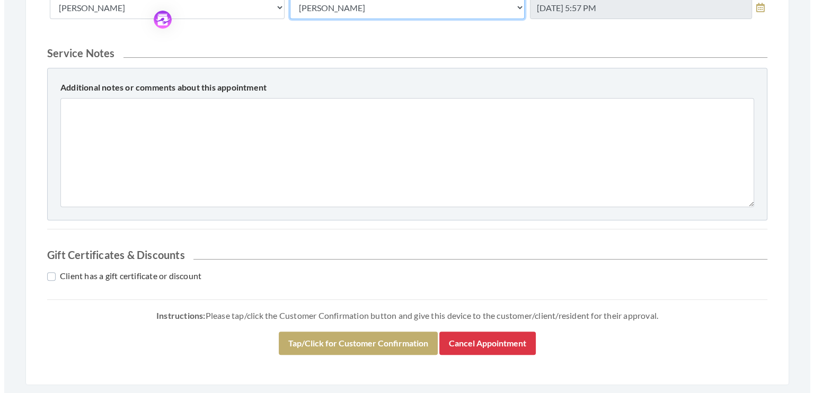
scroll to position [511, 0]
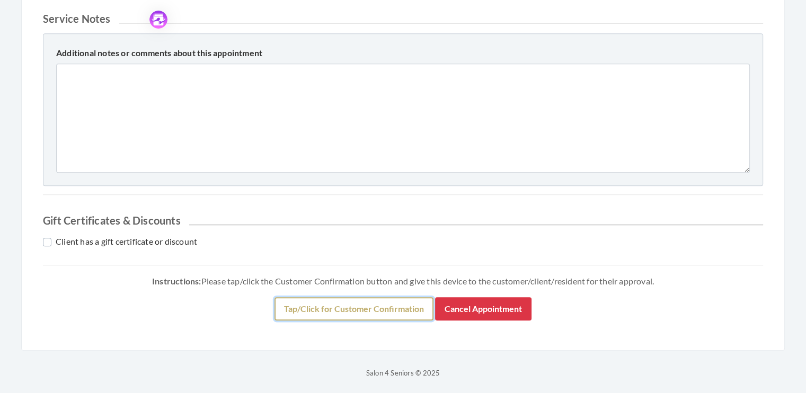
click at [345, 306] on button "Tap/Click for Customer Confirmation" at bounding box center [353, 308] width 159 height 23
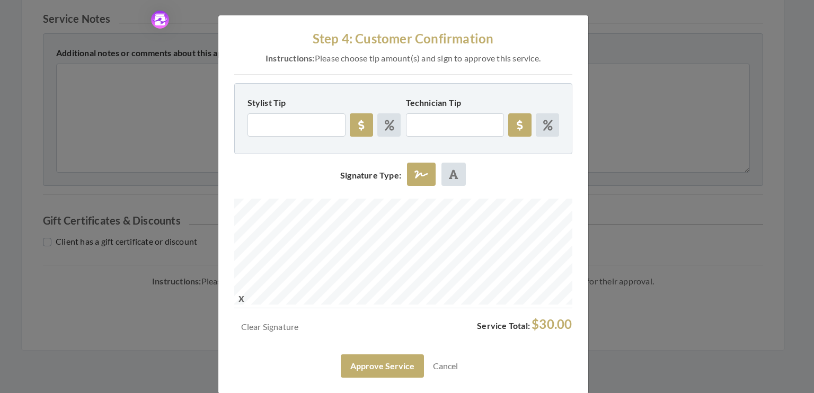
click at [365, 302] on div "Step 4: Customer Confirmation Instructions: Please choose tip amount(s) and sig…" at bounding box center [403, 204] width 370 height 378
click at [375, 361] on button "Approve Service" at bounding box center [382, 365] width 83 height 23
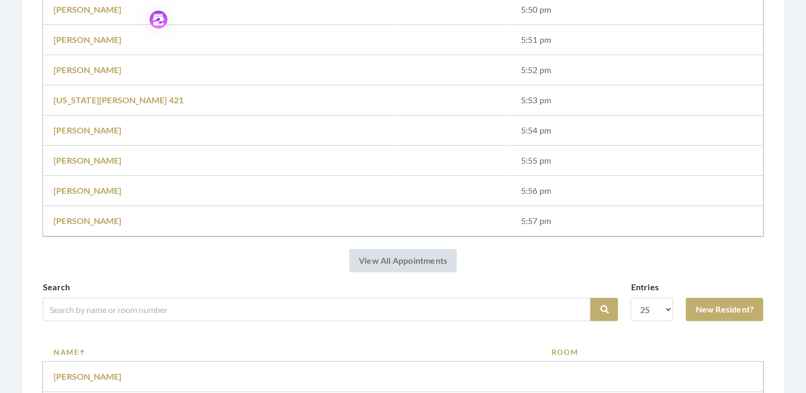
scroll to position [468, 0]
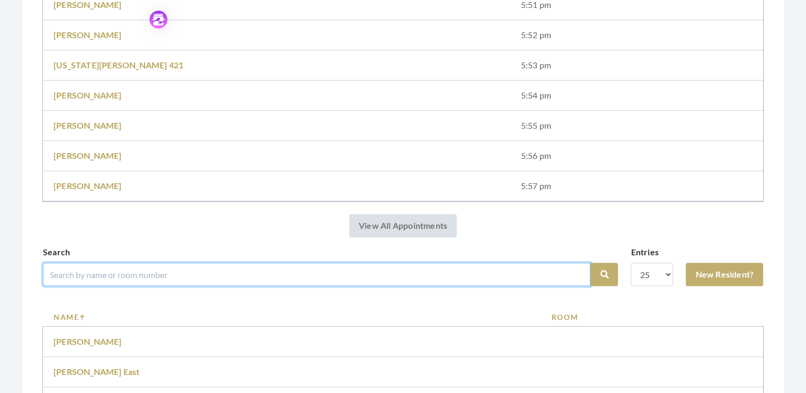
click at [93, 277] on input "search" at bounding box center [316, 274] width 547 height 23
type input "[PERSON_NAME]"
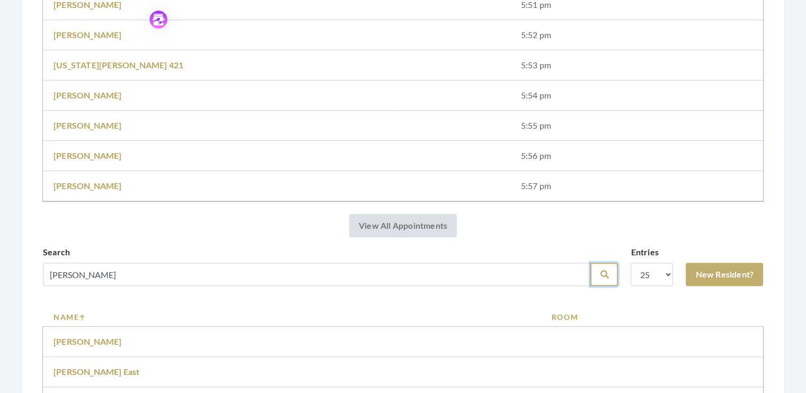
click at [602, 266] on button "Search" at bounding box center [604, 274] width 28 height 23
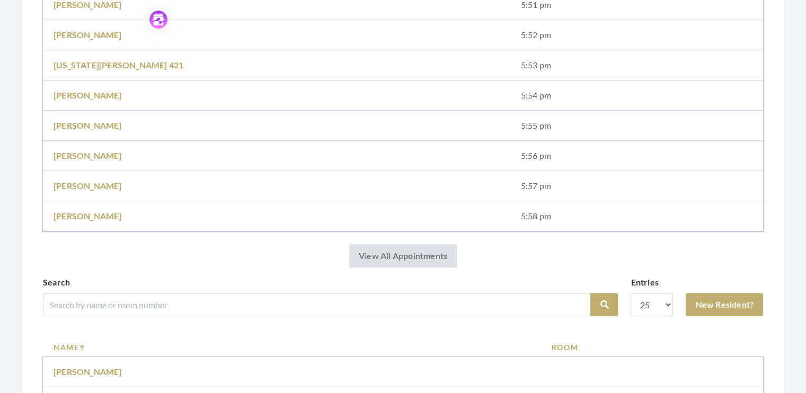
scroll to position [476, 0]
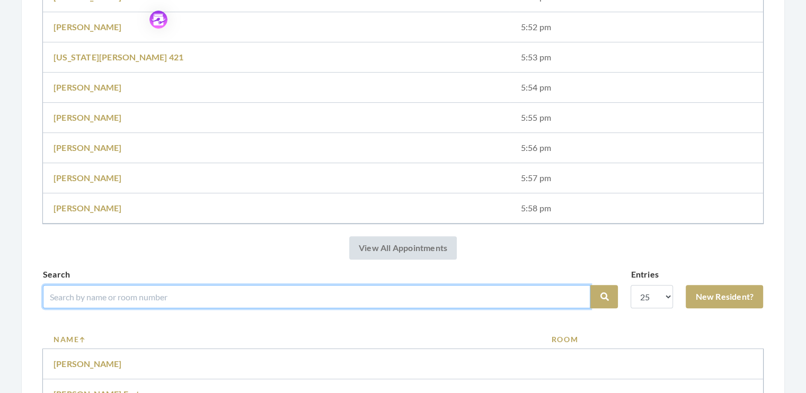
click at [78, 297] on input "search" at bounding box center [316, 296] width 547 height 23
type input "stone"
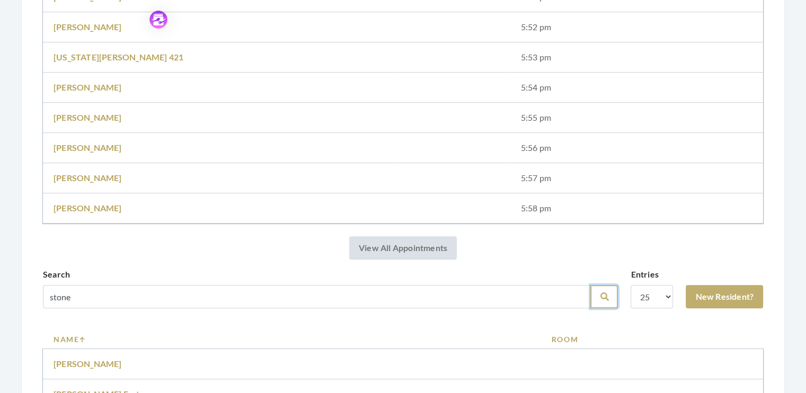
click at [602, 301] on button "Search" at bounding box center [604, 296] width 28 height 23
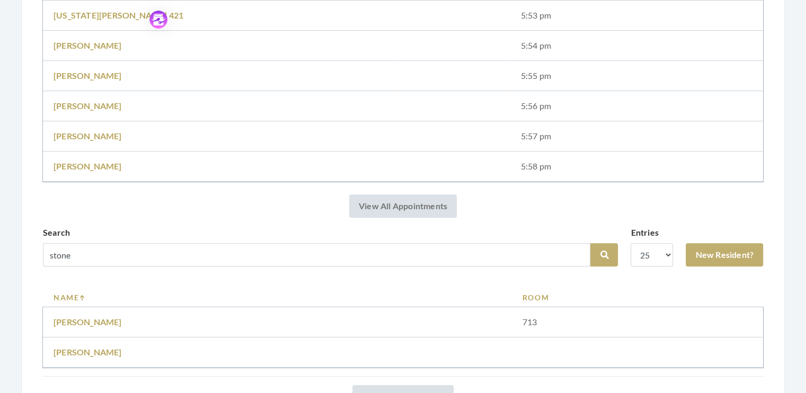
scroll to position [482, 0]
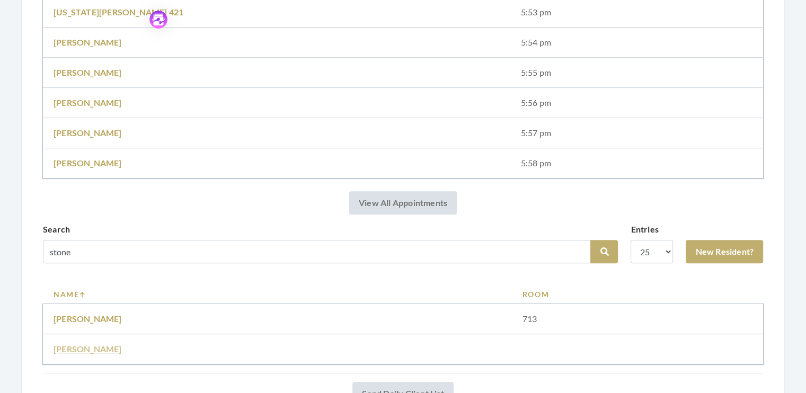
click at [94, 344] on link "Freddie Stone" at bounding box center [88, 349] width 68 height 10
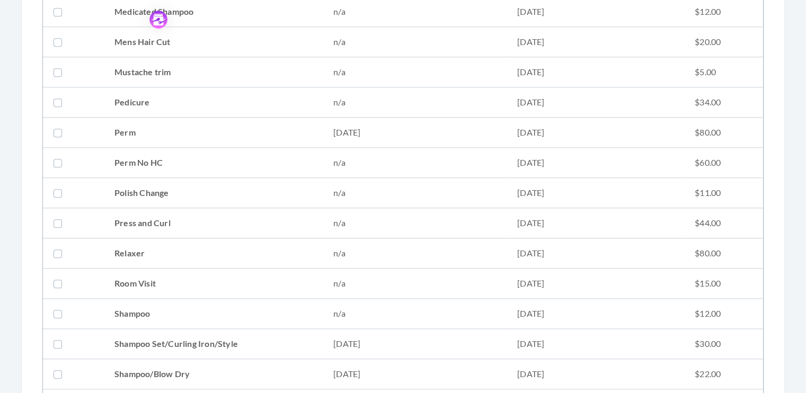
scroll to position [1008, 0]
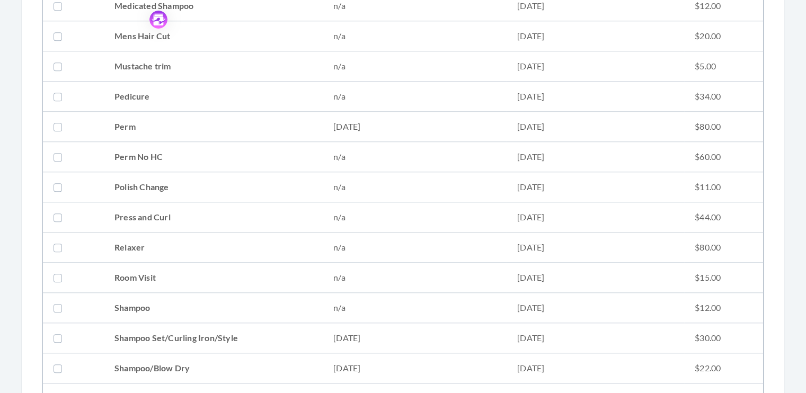
click at [61, 334] on label at bounding box center [60, 338] width 13 height 13
checkbox input "true"
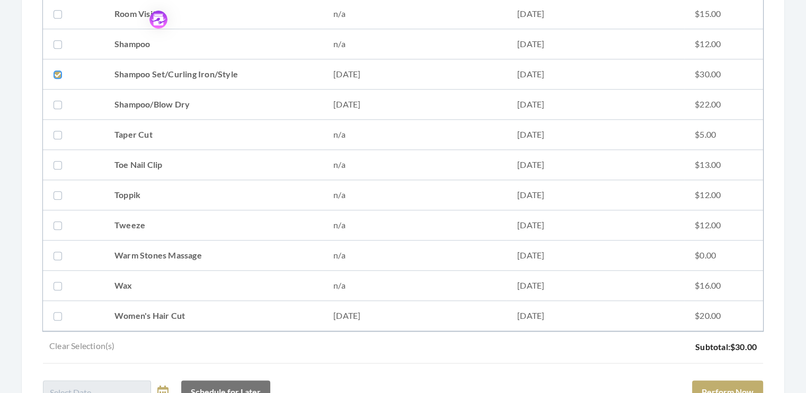
scroll to position [1384, 0]
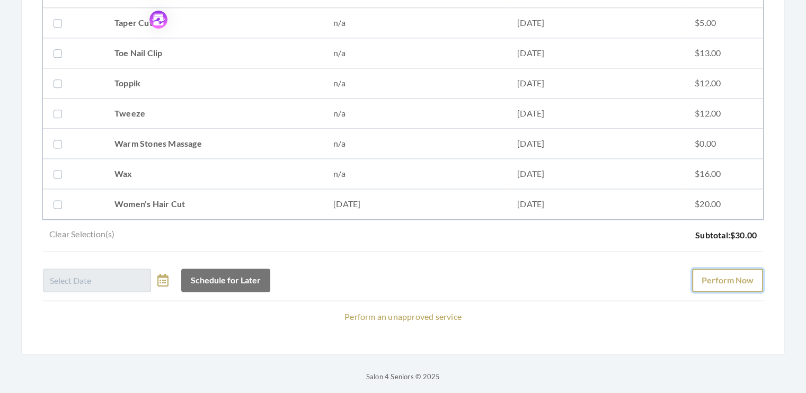
click at [737, 279] on button "Perform Now" at bounding box center [727, 280] width 71 height 23
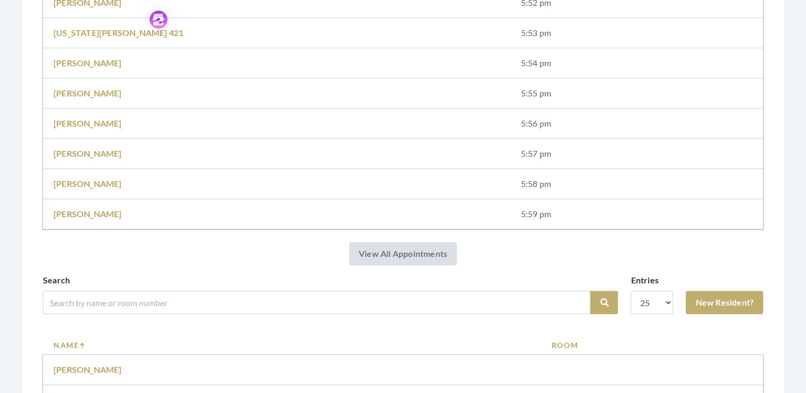
scroll to position [511, 0]
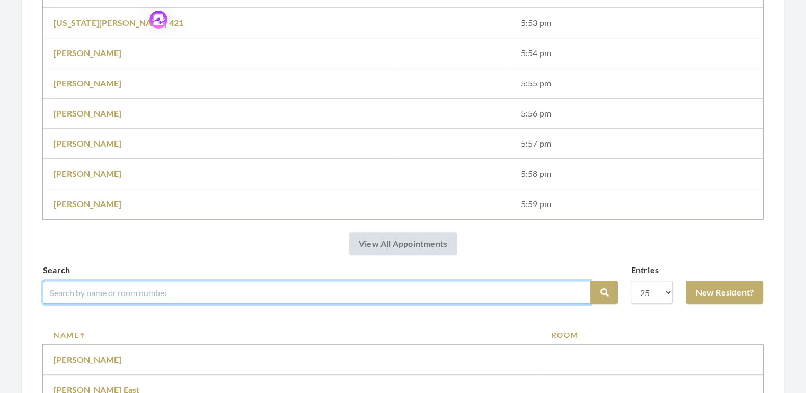
click at [100, 295] on input "search" at bounding box center [316, 292] width 547 height 23
type input "[PERSON_NAME]"
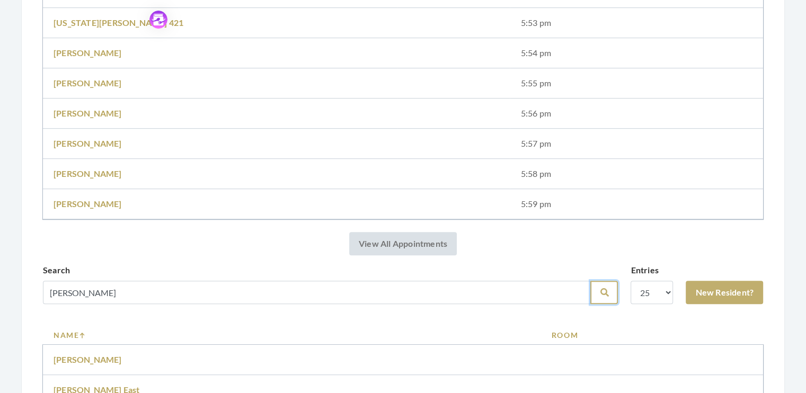
click at [605, 292] on icon "submit" at bounding box center [604, 292] width 8 height 8
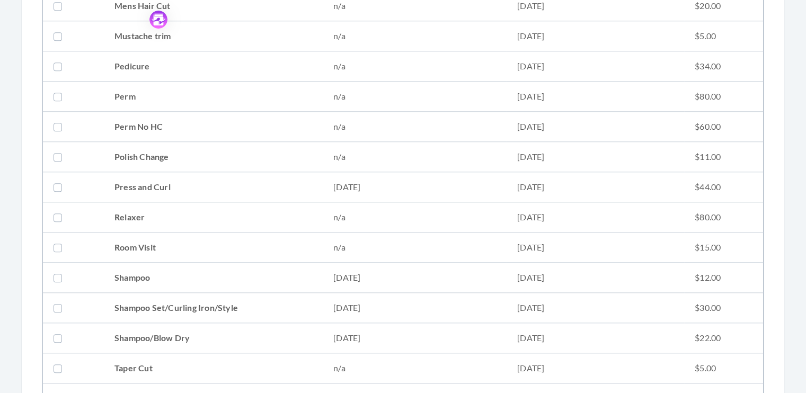
scroll to position [1048, 0]
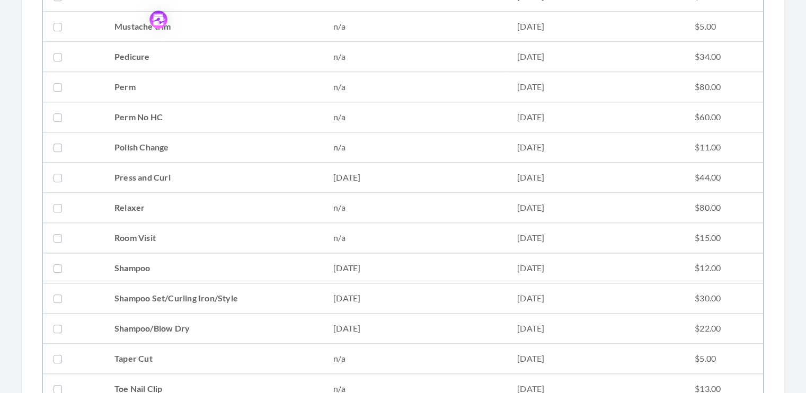
click at [59, 262] on label at bounding box center [60, 268] width 13 height 13
checkbox input "true"
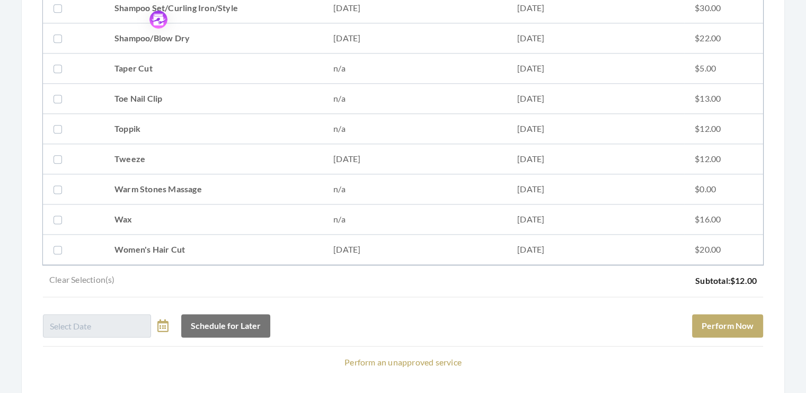
scroll to position [1342, 0]
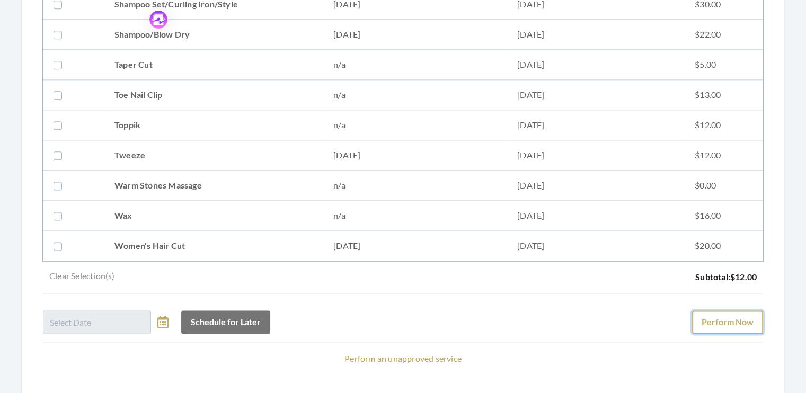
click at [720, 325] on button "Perform Now" at bounding box center [727, 321] width 71 height 23
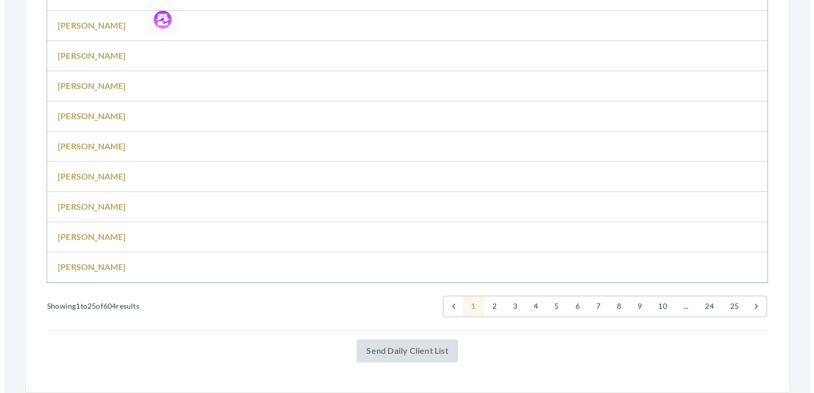
scroll to position [1396, 0]
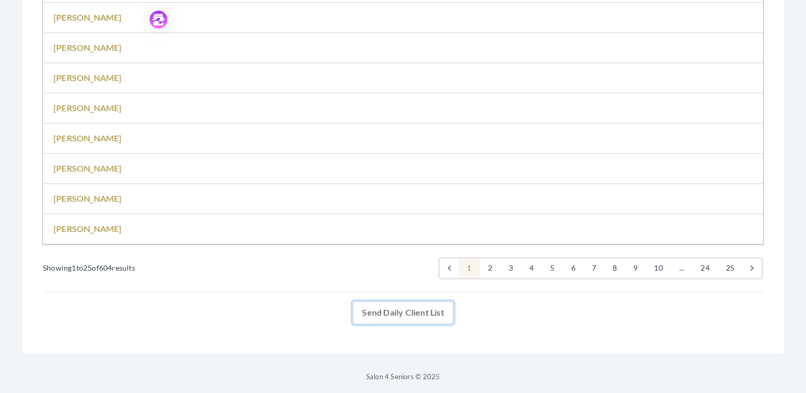
click at [398, 310] on link "Send Daily Client List" at bounding box center [402, 312] width 101 height 23
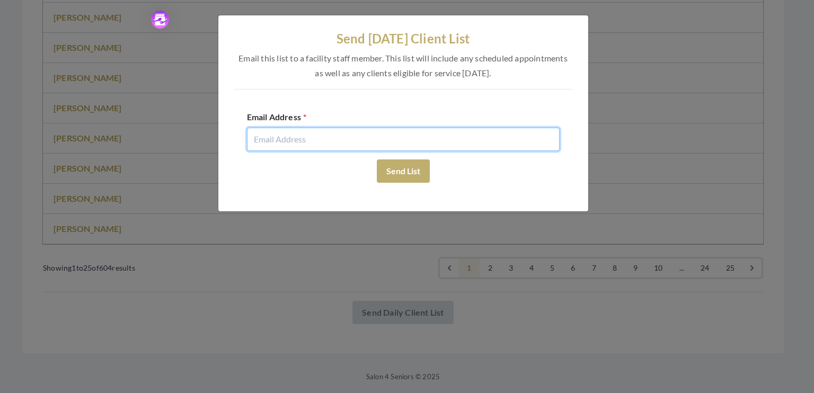
click at [262, 139] on input "email" at bounding box center [403, 139] width 313 height 23
click at [298, 141] on input "[EMAIL_ADDRESS][DOMAIN_NAME]" at bounding box center [403, 139] width 313 height 23
type input "[EMAIL_ADDRESS][DOMAIN_NAME]"
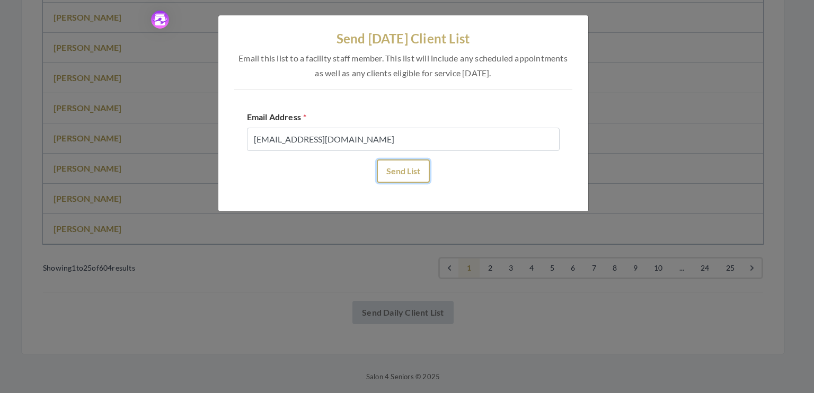
click at [398, 170] on button "Send List" at bounding box center [403, 170] width 53 height 23
click at [400, 168] on button "Send List" at bounding box center [403, 170] width 53 height 23
click at [405, 168] on button "Send List" at bounding box center [403, 170] width 53 height 23
click at [409, 174] on button "Send List" at bounding box center [403, 170] width 53 height 23
